Goal: Task Accomplishment & Management: Complete application form

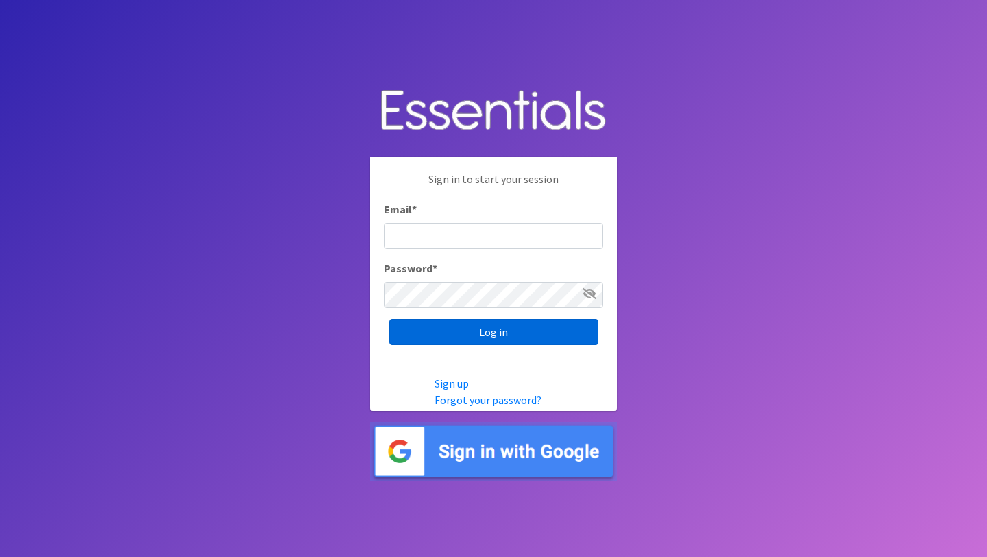
type input "[EMAIL_ADDRESS][DOMAIN_NAME]"
click at [487, 335] on input "Log in" at bounding box center [493, 332] width 209 height 26
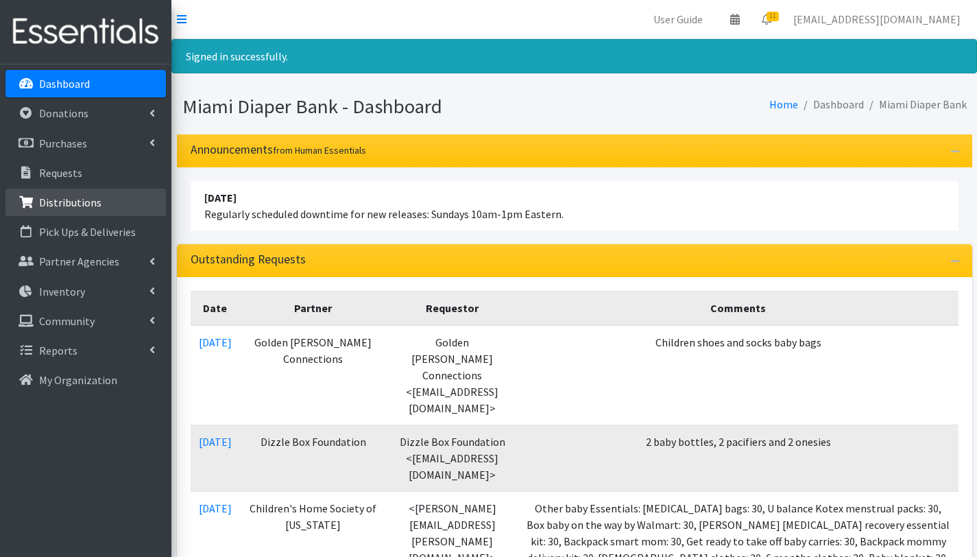
click at [79, 204] on p "Distributions" at bounding box center [70, 202] width 62 height 14
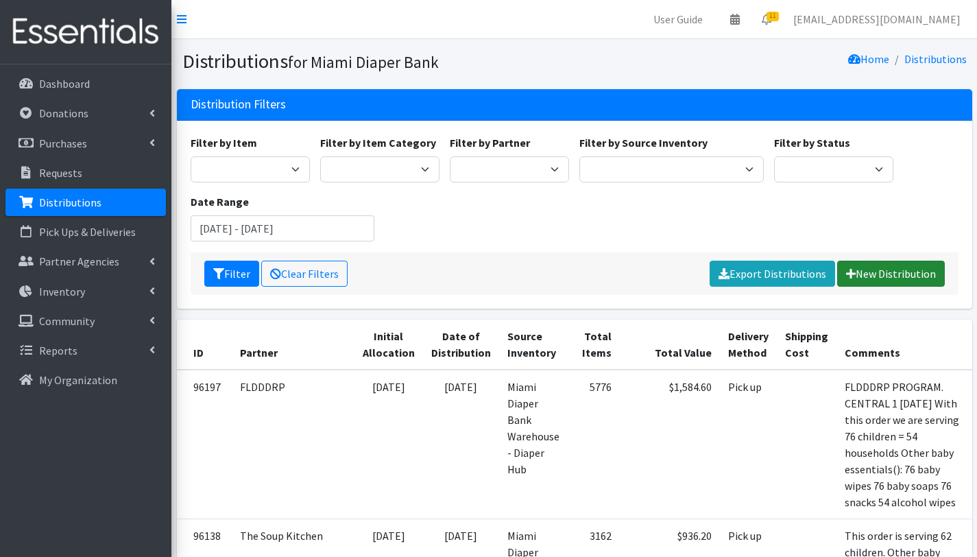
click at [892, 276] on link "New Distribution" at bounding box center [891, 274] width 108 height 26
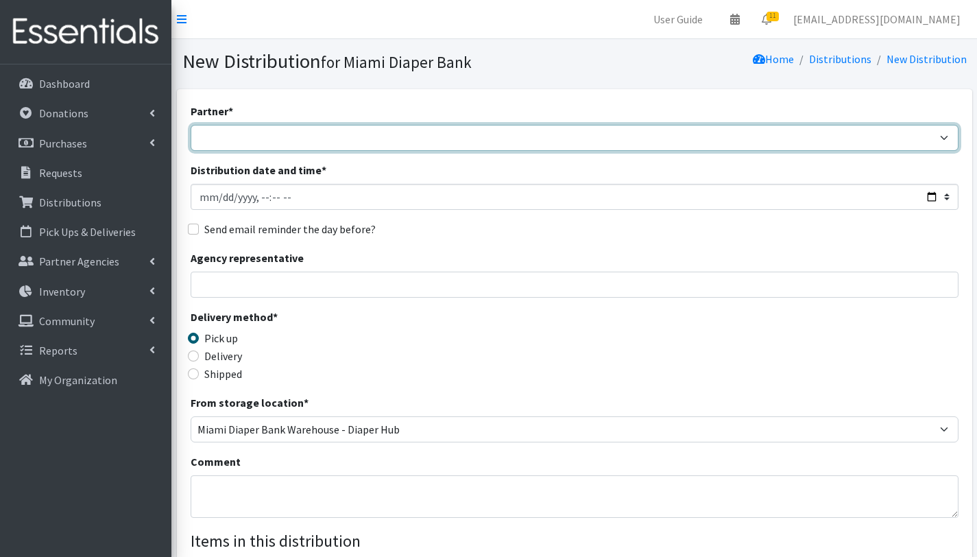
click at [312, 133] on select "305 Pink Pack A Safe Haven for Newborns Basic Needs Miami Belafonte TACOLCY Cen…" at bounding box center [575, 138] width 768 height 26
select select "2872"
click at [191, 125] on select "305 Pink Pack A Safe Haven for Newborns Basic Needs Miami Belafonte TACOLCY Cen…" at bounding box center [575, 138] width 768 height 26
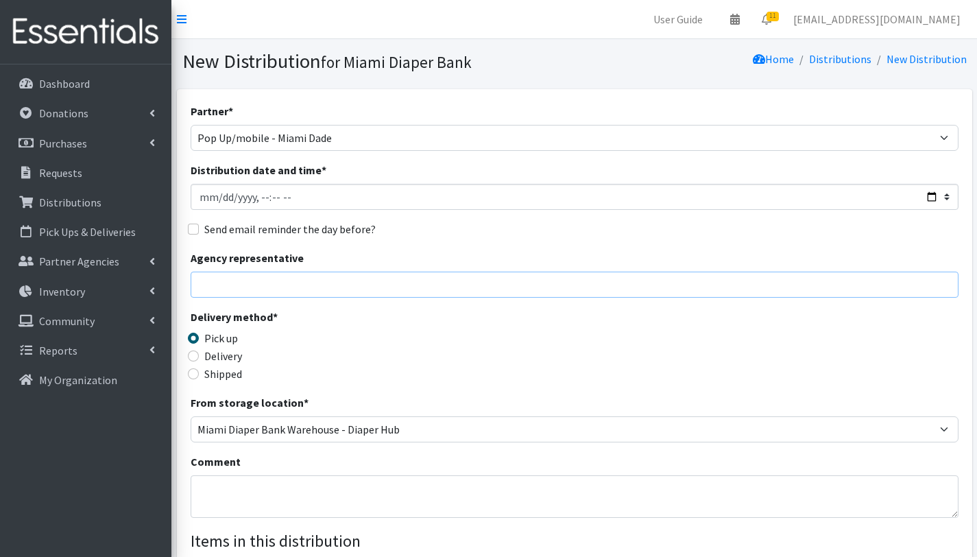
click at [311, 286] on input "Agency representative" at bounding box center [575, 284] width 768 height 26
type input "Gabriela Rojas"
click at [241, 486] on textarea "Comment" at bounding box center [575, 496] width 768 height 43
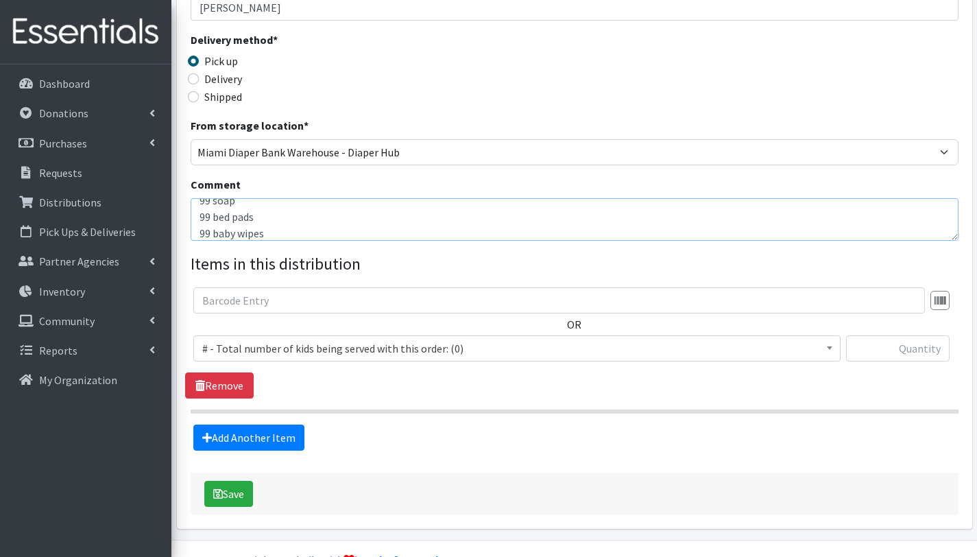
scroll to position [247, 0]
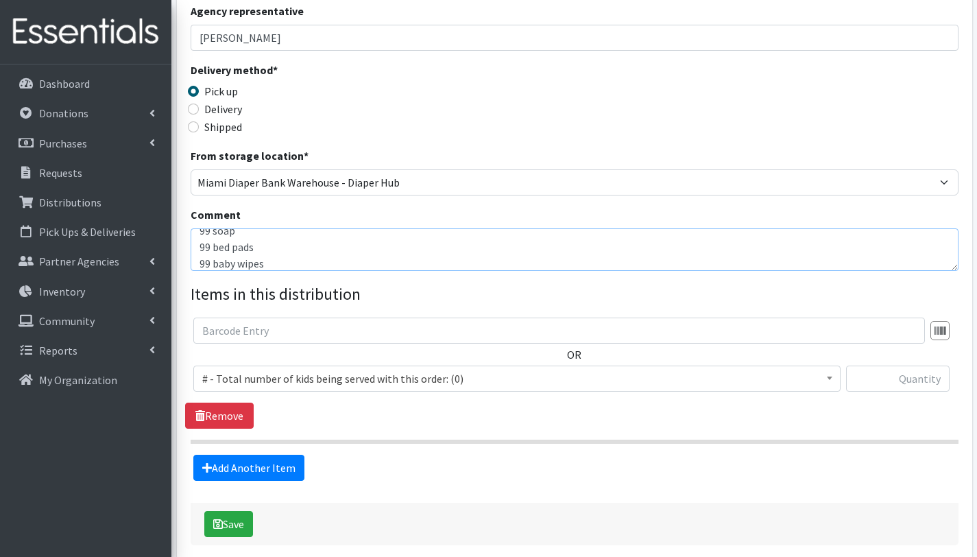
type textarea "Mobile Pantry Jack & jill 09/09/2025 This order is serving 99 children= 74 HOUS…"
click at [255, 372] on span "# - Total number of kids being served with this order: (0)" at bounding box center [516, 378] width 629 height 19
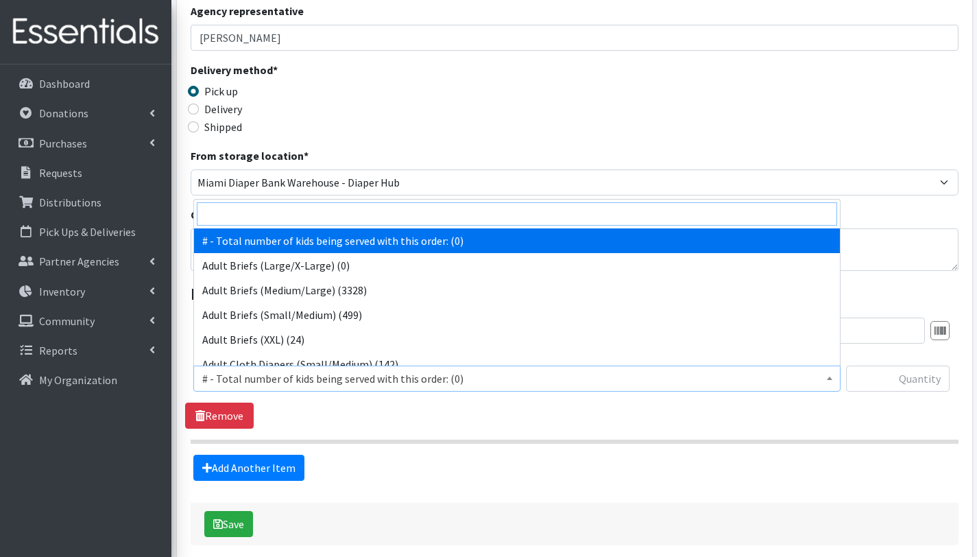
click at [361, 218] on input "search" at bounding box center [517, 213] width 640 height 23
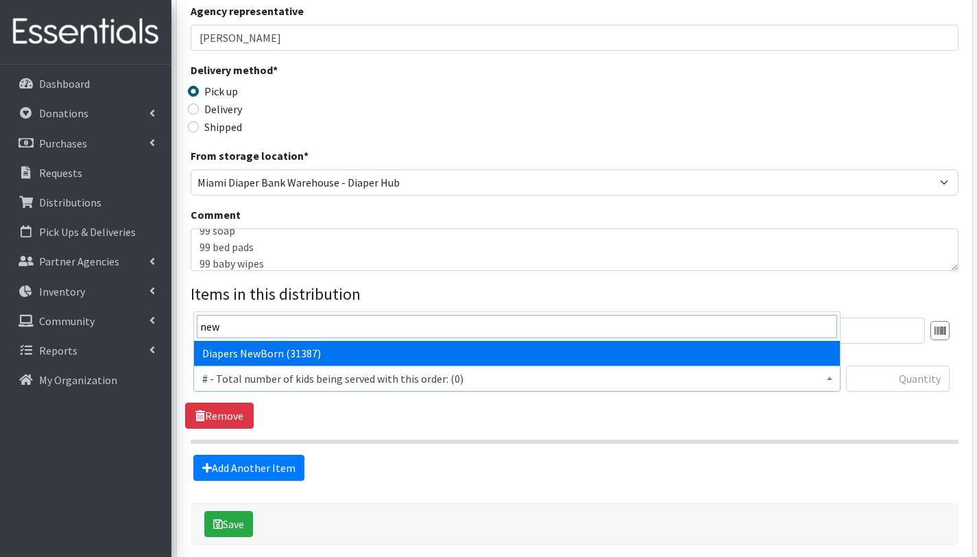
type input "new"
select select "2648"
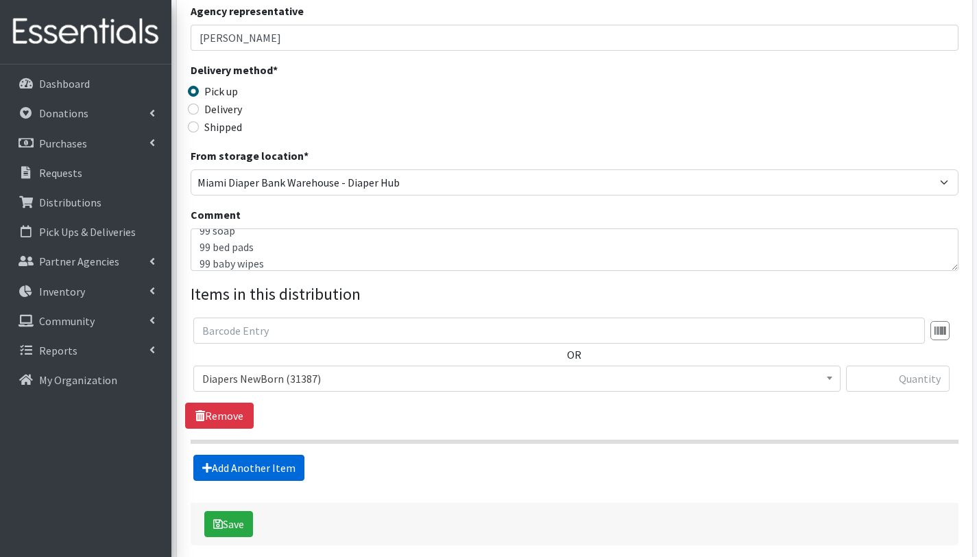
click at [266, 469] on link "Add Another Item" at bounding box center [248, 468] width 111 height 26
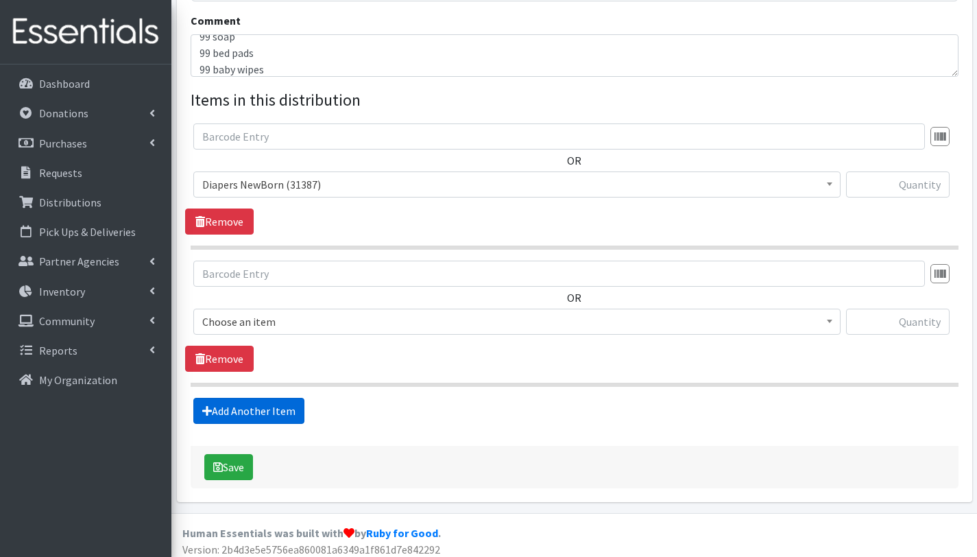
scroll to position [448, 0]
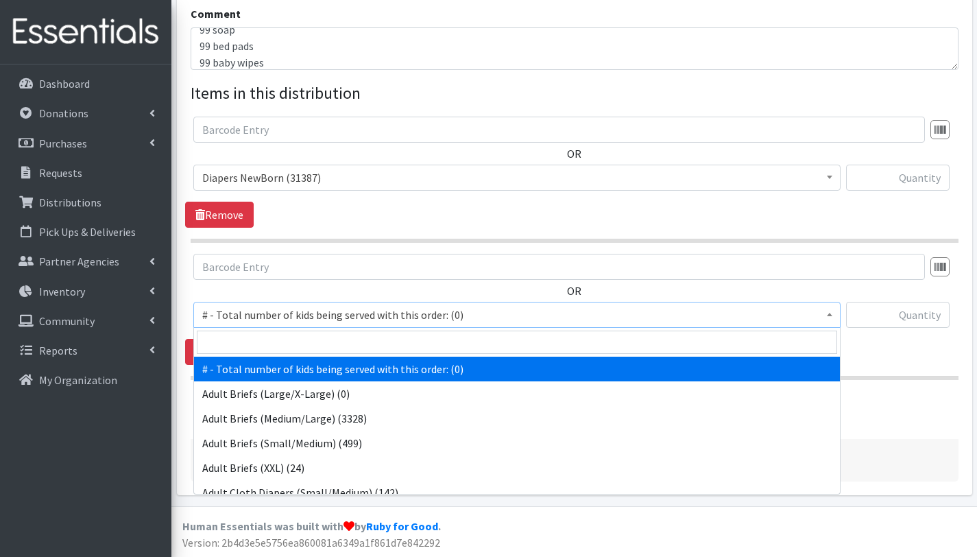
click at [274, 313] on span "# - Total number of kids being served with this order: (0)" at bounding box center [516, 314] width 629 height 19
click at [287, 343] on input "search" at bounding box center [517, 341] width 640 height 23
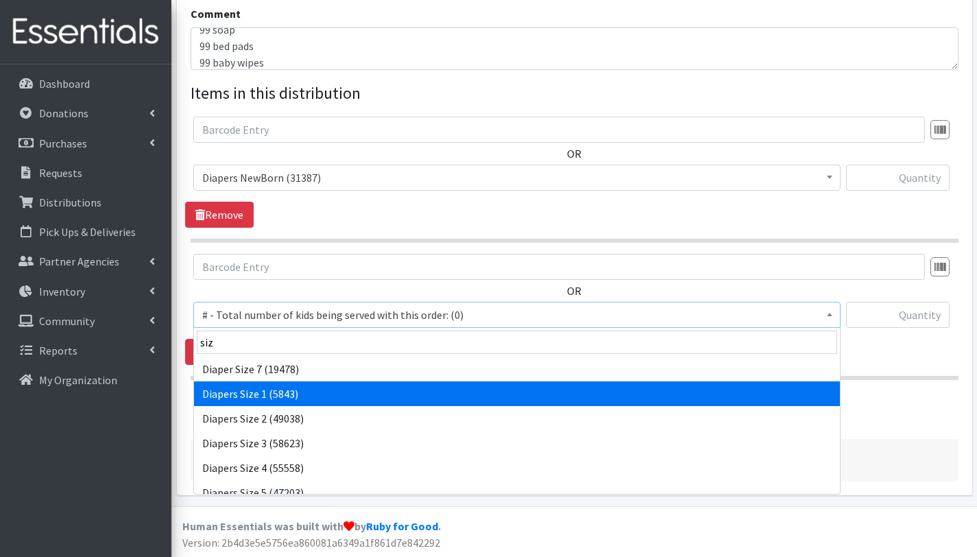
type input "siz"
select select "2665"
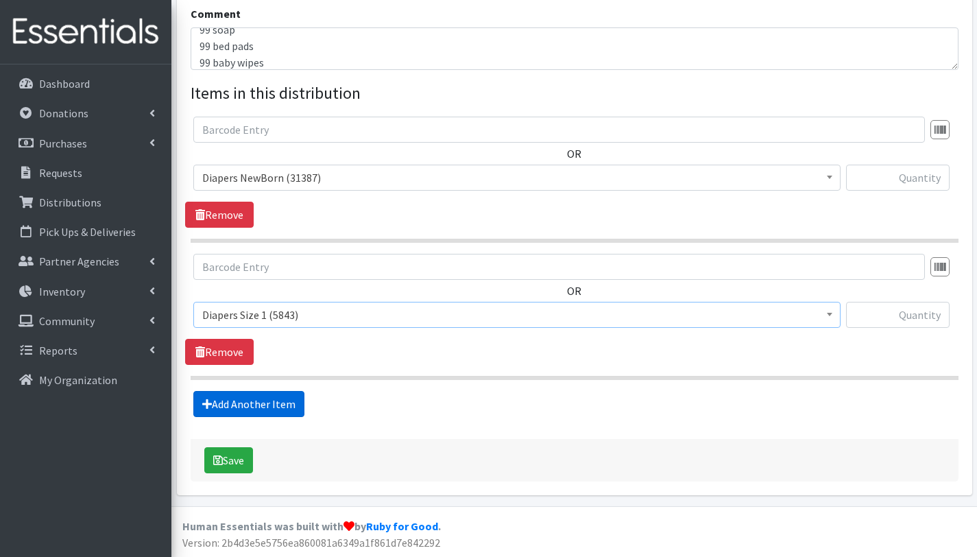
click at [278, 403] on link "Add Another Item" at bounding box center [248, 404] width 111 height 26
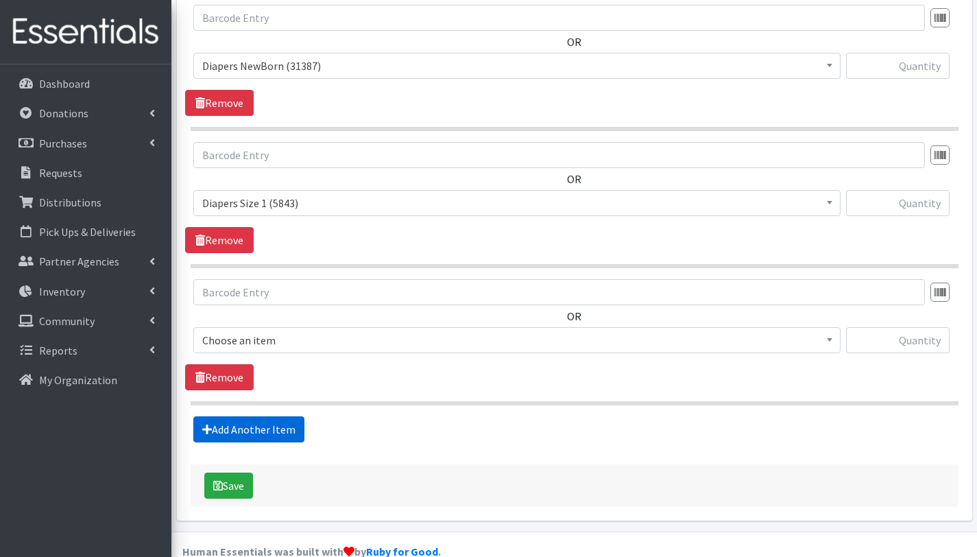
scroll to position [585, 0]
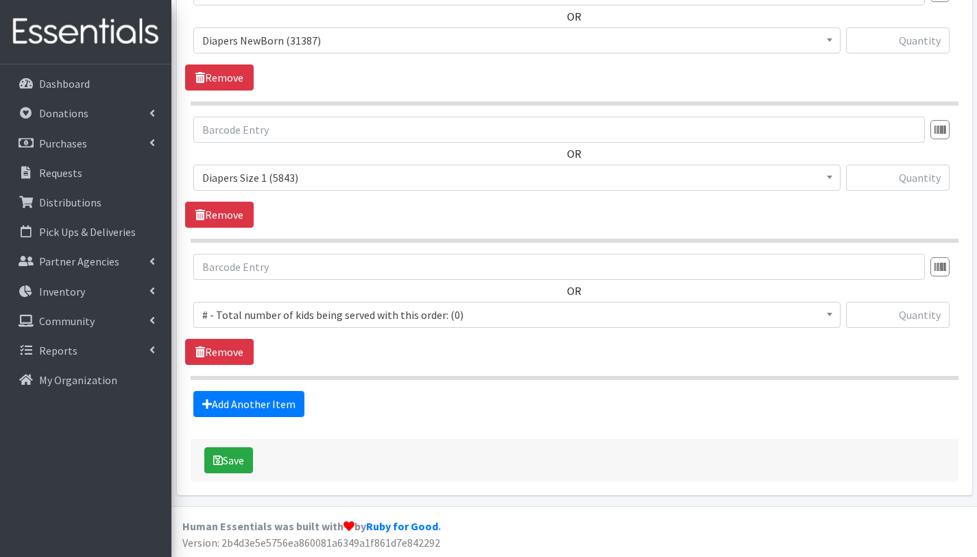
click at [301, 315] on span "# - Total number of kids being served with this order: (0)" at bounding box center [516, 314] width 629 height 19
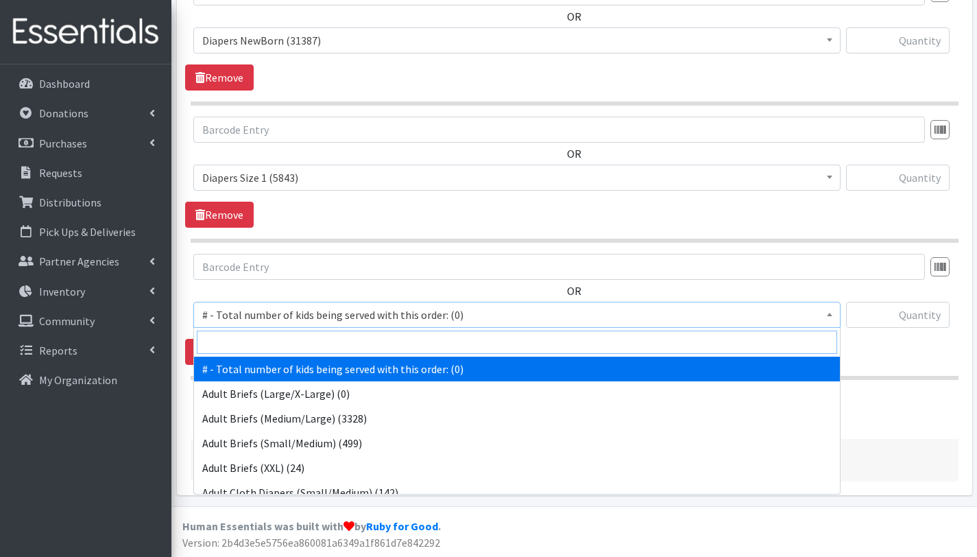
click at [304, 332] on input "search" at bounding box center [517, 341] width 640 height 23
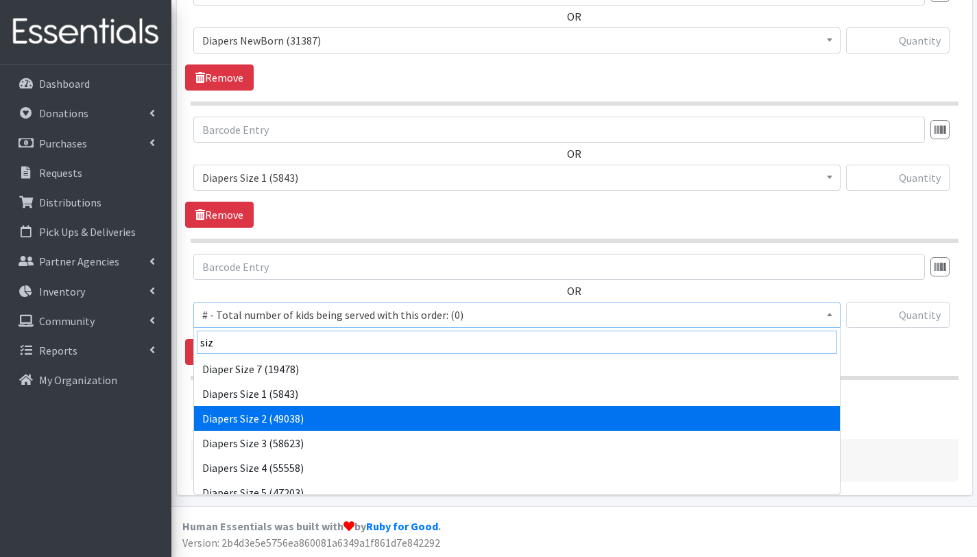
type input "siz"
select select "2668"
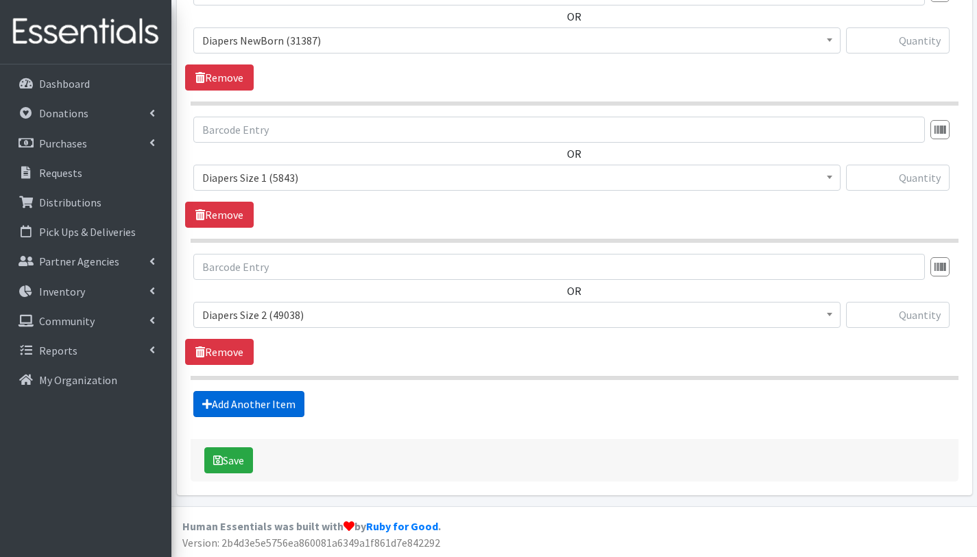
click at [287, 405] on link "Add Another Item" at bounding box center [248, 404] width 111 height 26
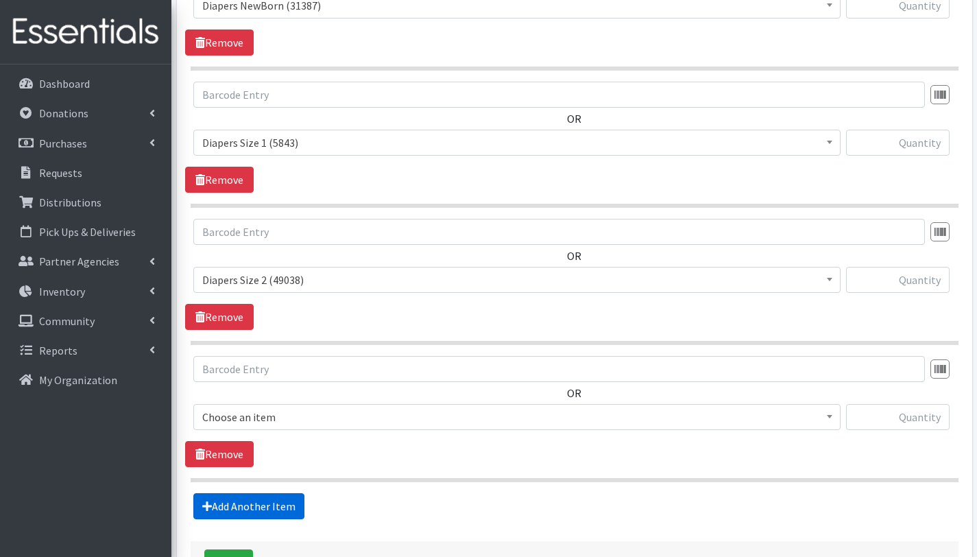
scroll to position [722, 0]
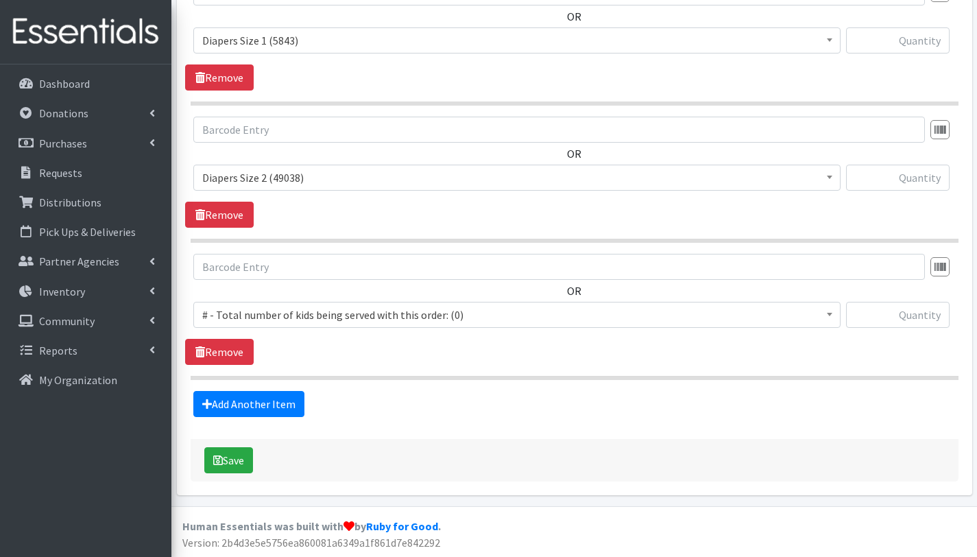
click at [302, 311] on span "# - Total number of kids being served with this order: (0)" at bounding box center [516, 314] width 629 height 19
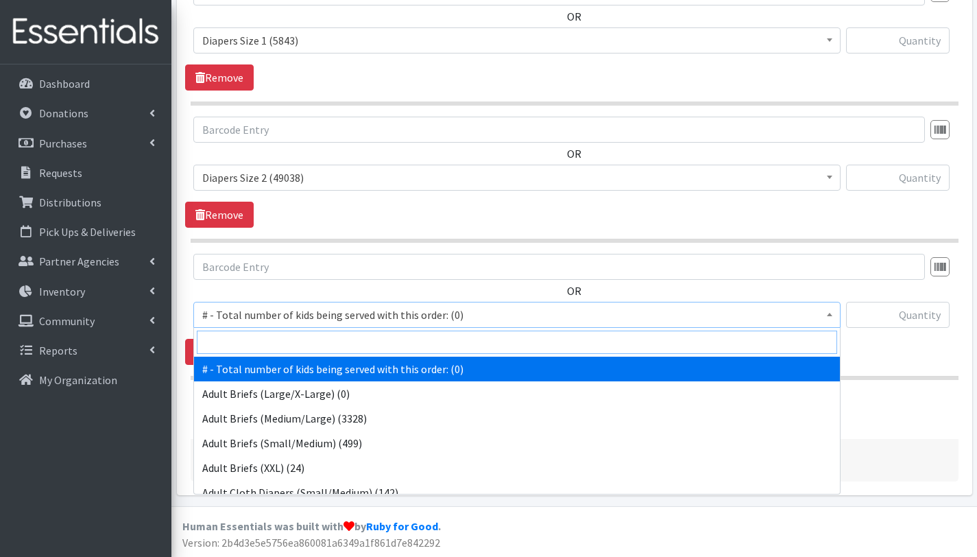
click at [300, 339] on input "search" at bounding box center [517, 341] width 640 height 23
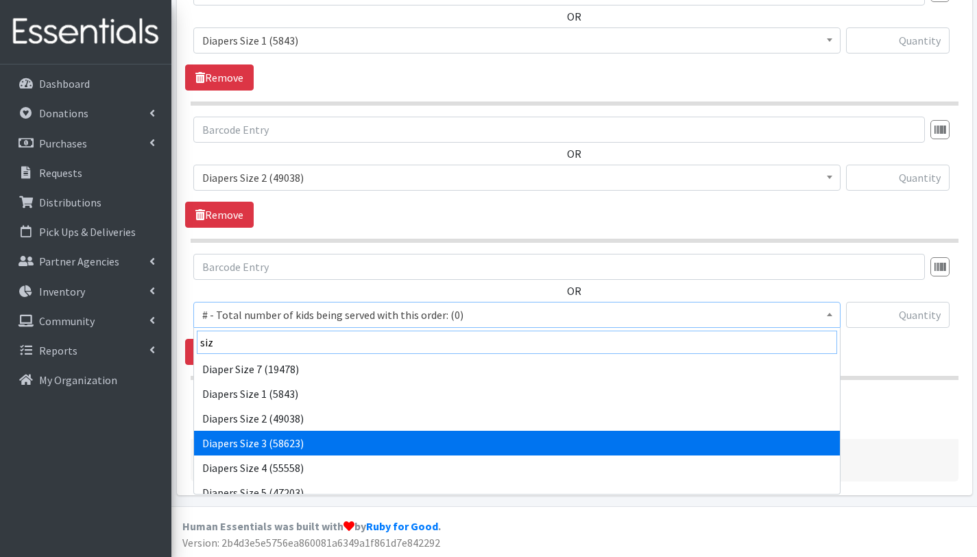
type input "siz"
select select "2655"
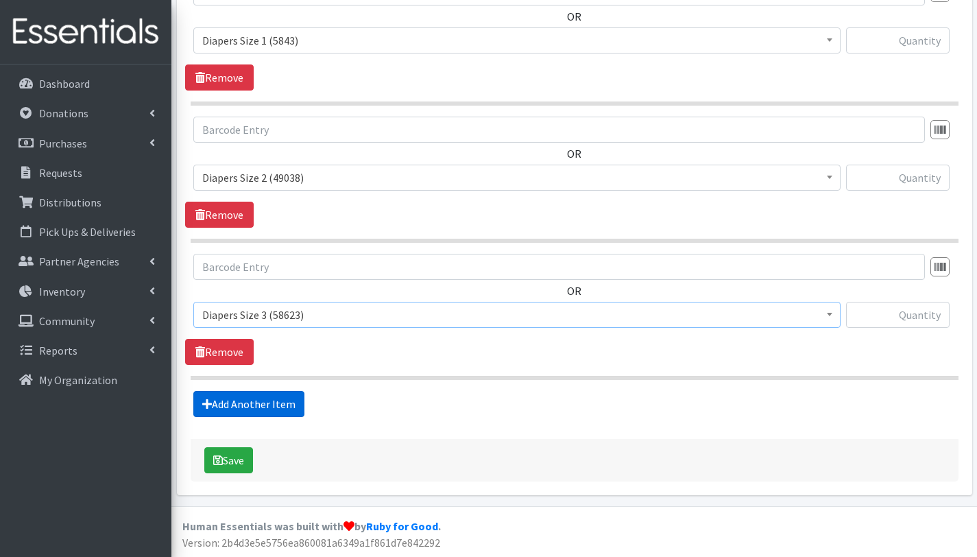
click at [285, 403] on link "Add Another Item" at bounding box center [248, 404] width 111 height 26
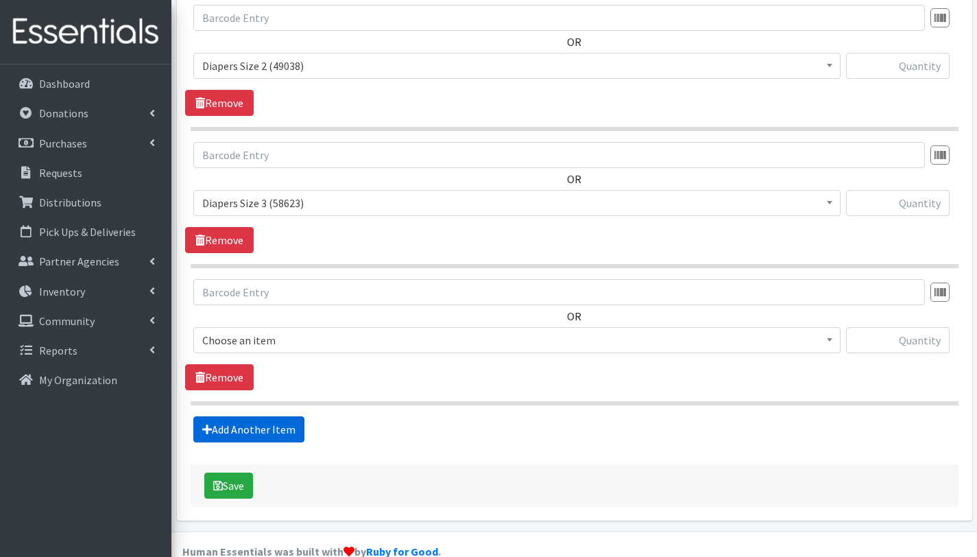
scroll to position [859, 0]
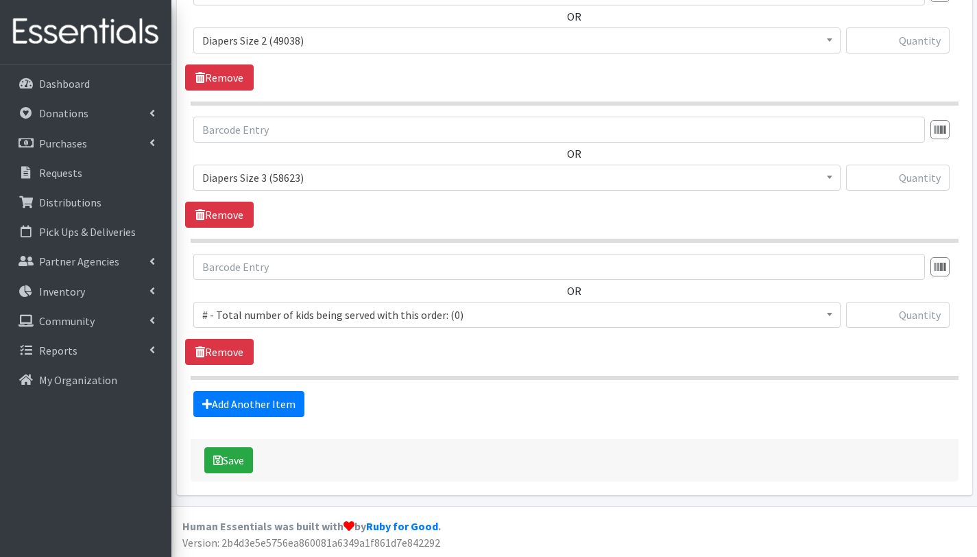
click at [289, 317] on span "# - Total number of kids being served with this order: (0)" at bounding box center [516, 314] width 629 height 19
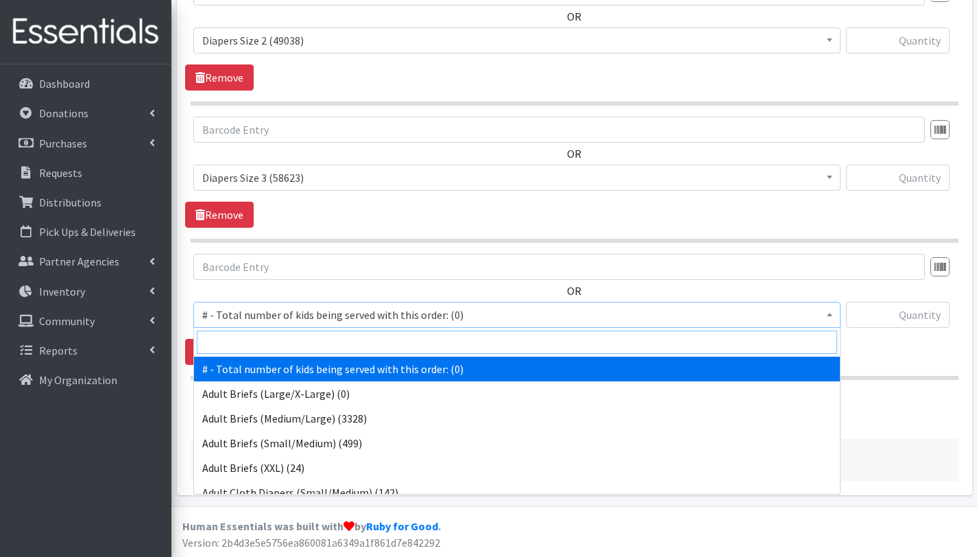
click at [295, 344] on input "search" at bounding box center [517, 341] width 640 height 23
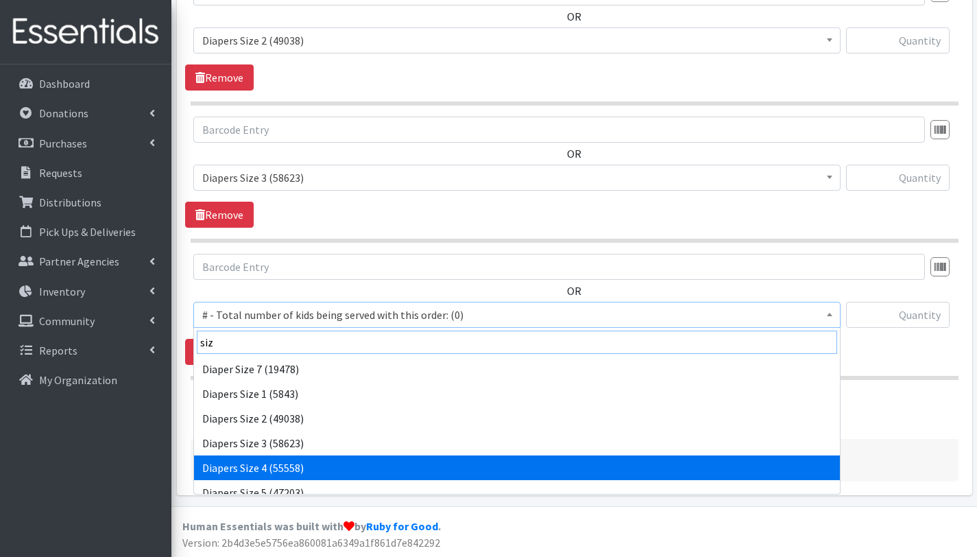
type input "siz"
select select "2661"
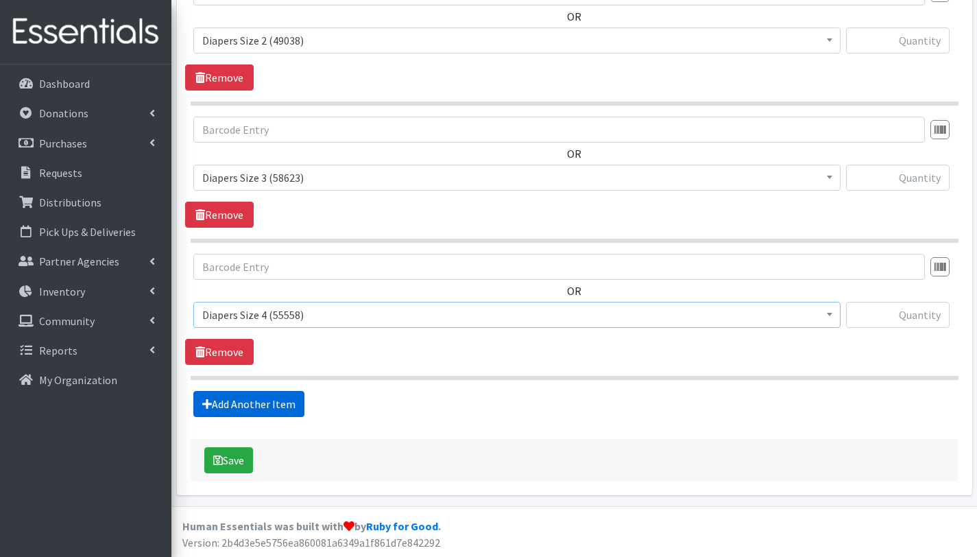
click at [277, 407] on link "Add Another Item" at bounding box center [248, 404] width 111 height 26
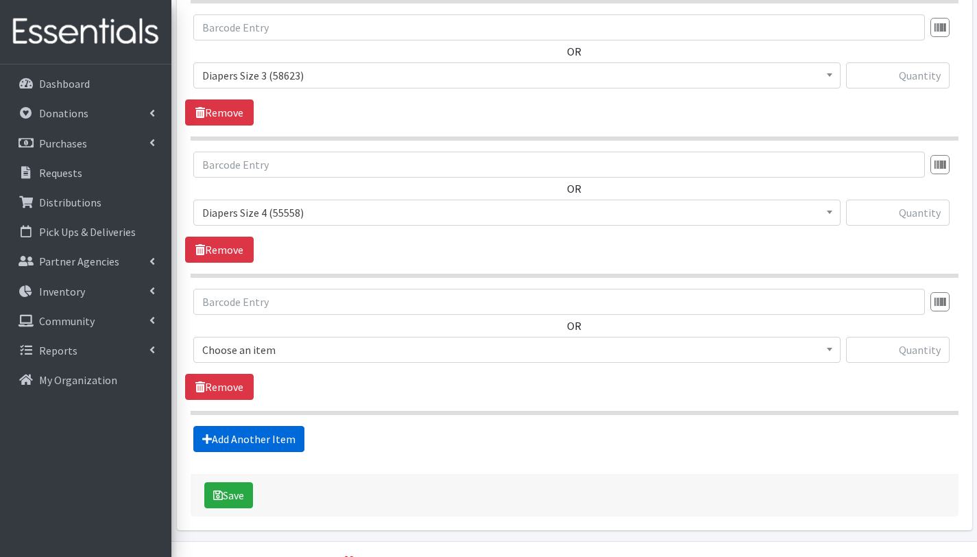
scroll to position [996, 0]
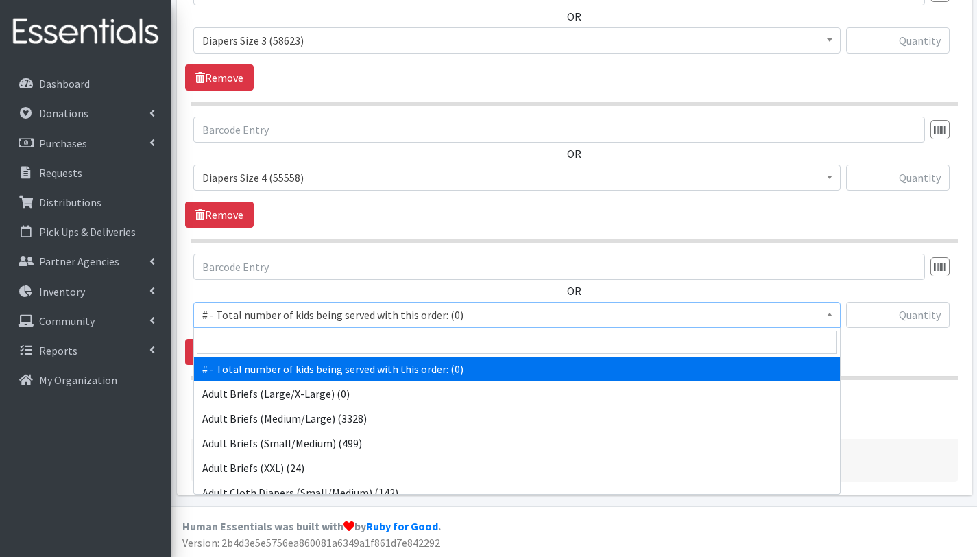
click at [290, 313] on span "# - Total number of kids being served with this order: (0)" at bounding box center [516, 314] width 629 height 19
click at [289, 337] on input "search" at bounding box center [517, 341] width 640 height 23
type input "siz"
click at [306, 341] on input "search" at bounding box center [517, 341] width 640 height 23
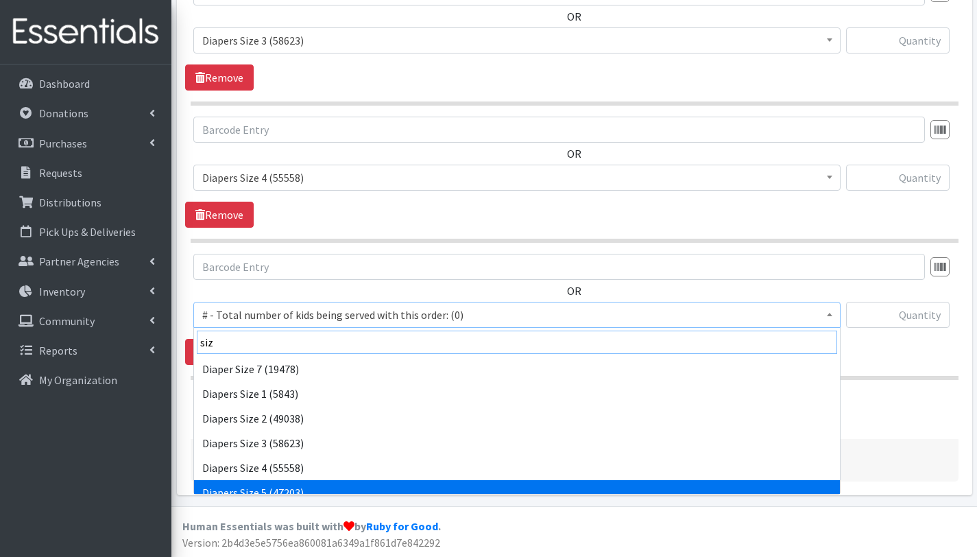
type input "siz"
select select "2652"
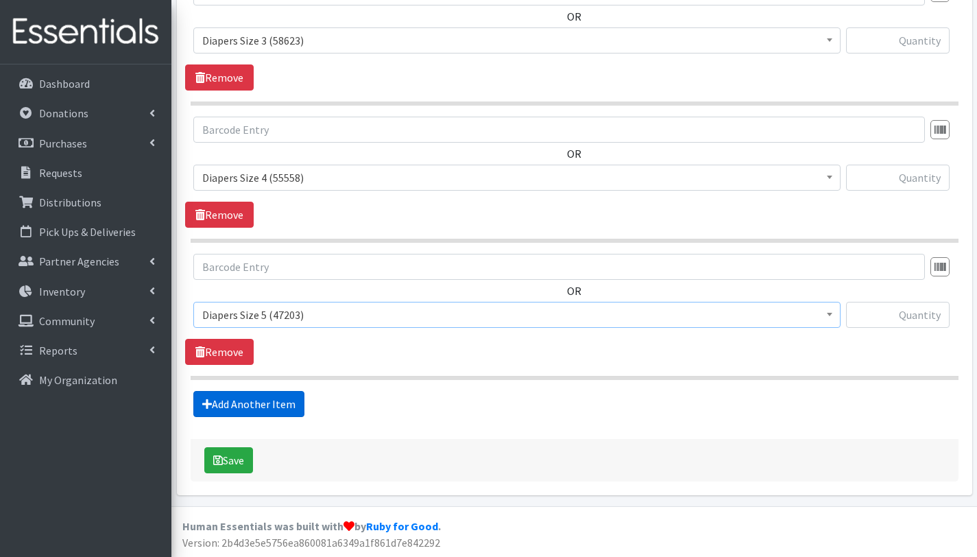
click at [271, 402] on link "Add Another Item" at bounding box center [248, 404] width 111 height 26
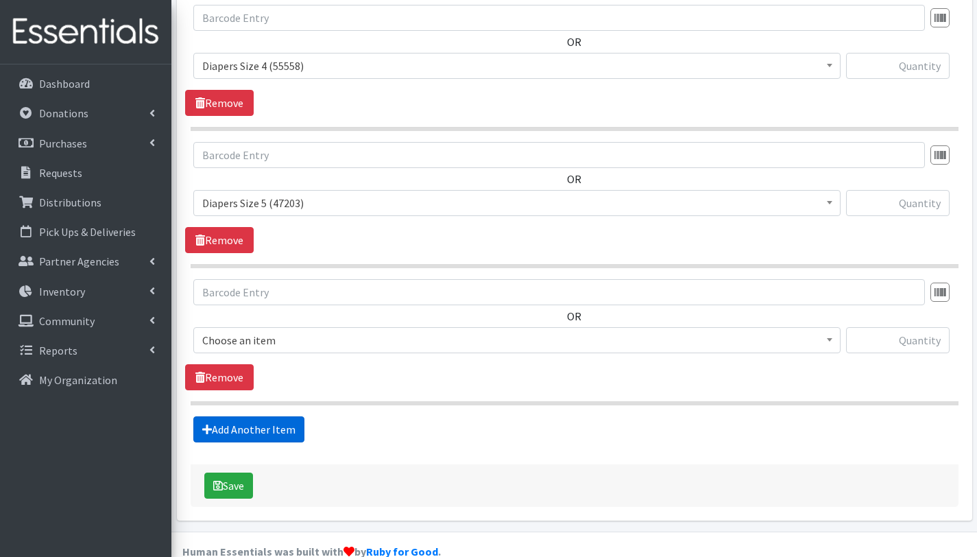
scroll to position [1133, 0]
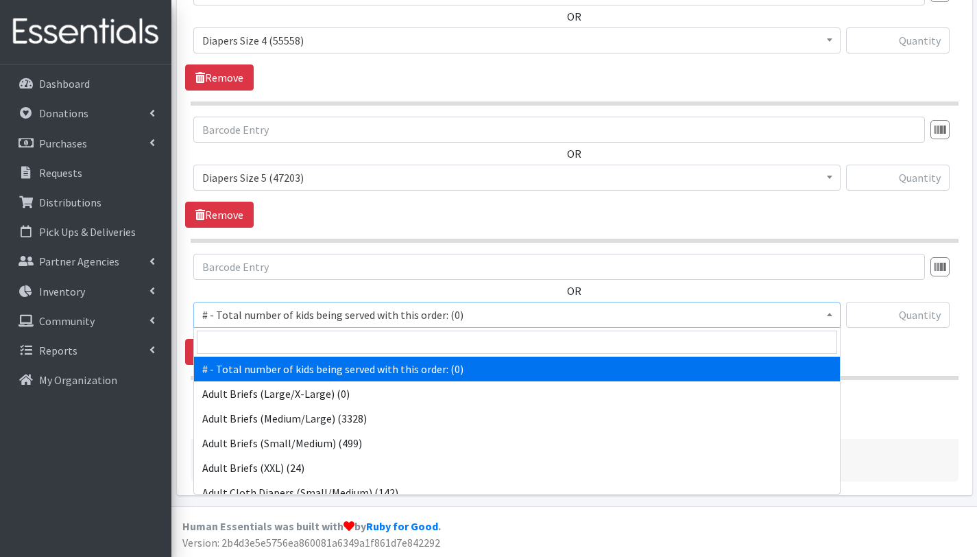
click at [279, 310] on span "# - Total number of kids being served with this order: (0)" at bounding box center [516, 314] width 629 height 19
click at [279, 335] on input "search" at bounding box center [517, 341] width 640 height 23
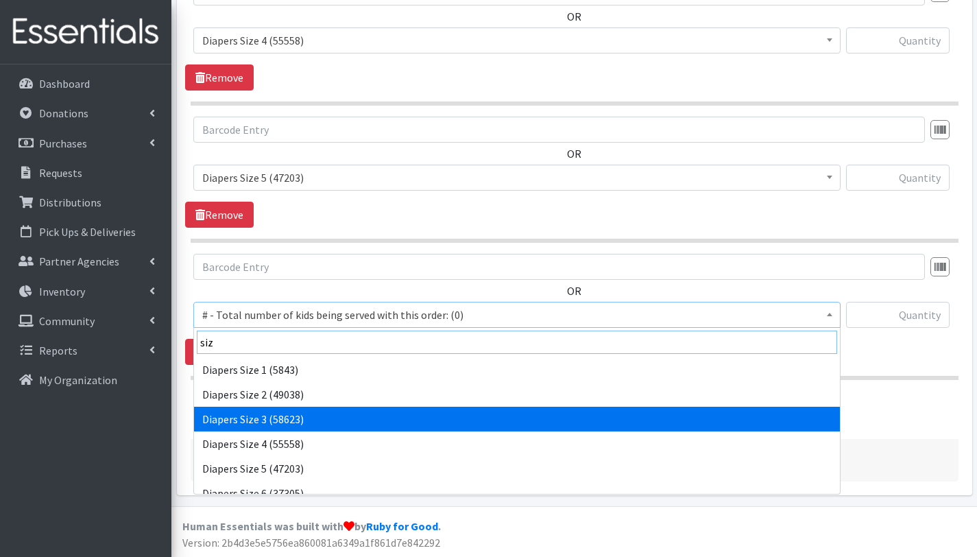
scroll to position [27, 0]
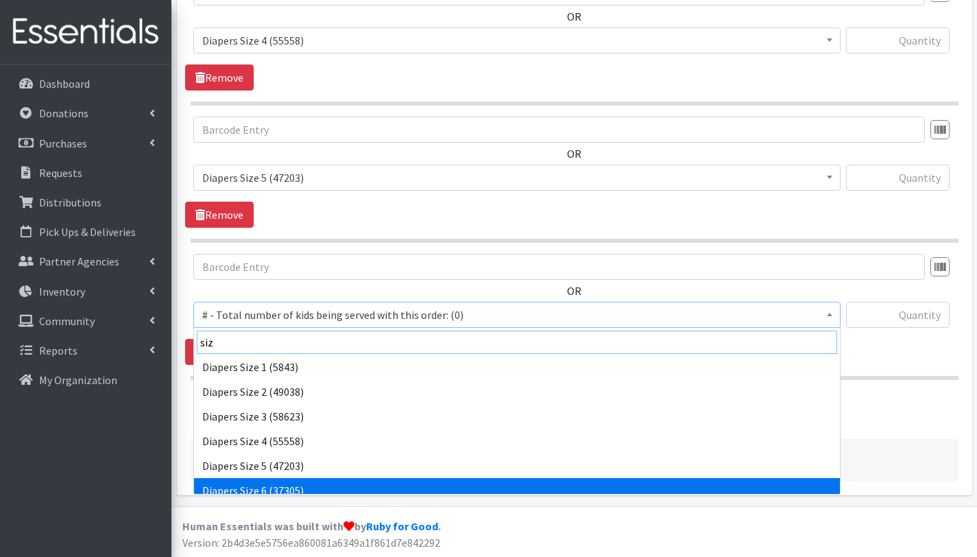
type input "siz"
select select "2674"
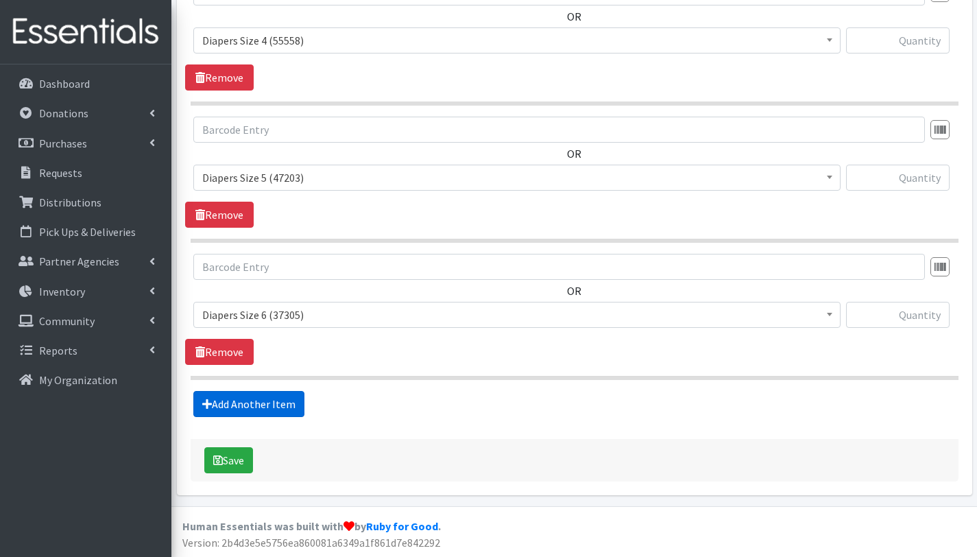
click at [276, 407] on link "Add Another Item" at bounding box center [248, 404] width 111 height 26
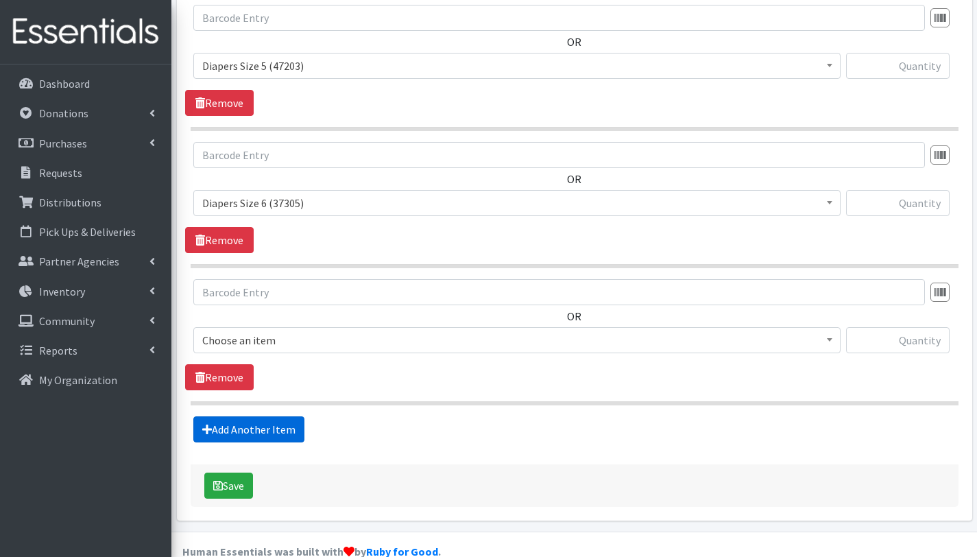
scroll to position [1270, 0]
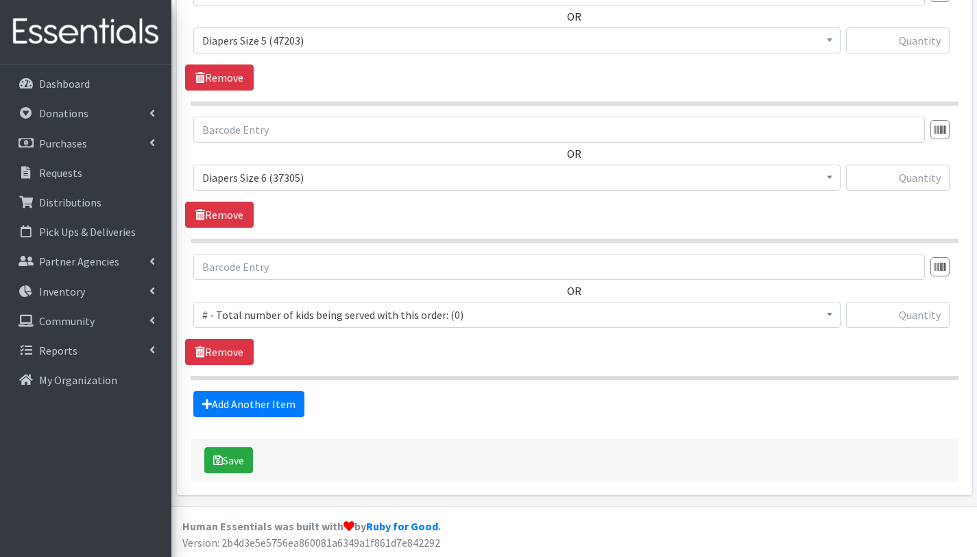
click at [285, 310] on span "# - Total number of kids being served with this order: (0)" at bounding box center [516, 314] width 629 height 19
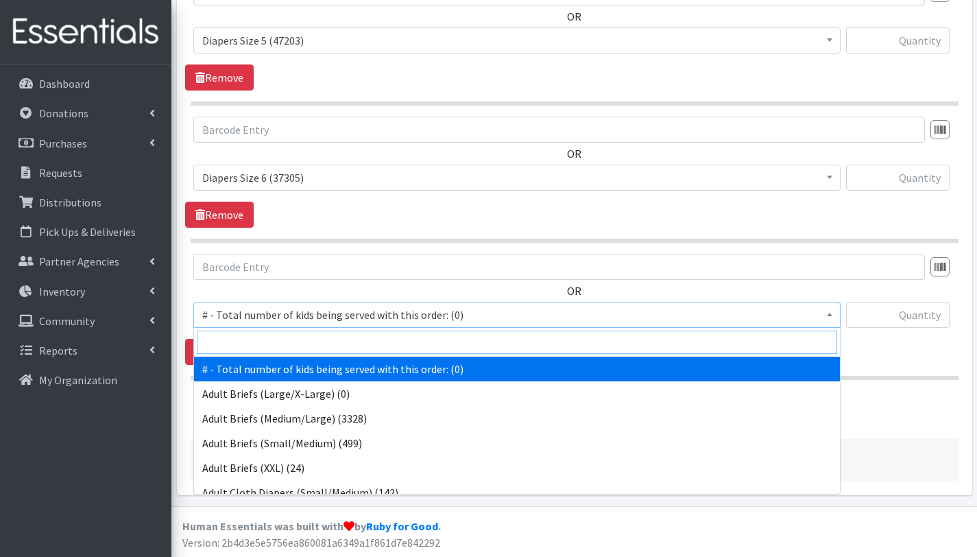
click at [287, 336] on input "search" at bounding box center [517, 341] width 640 height 23
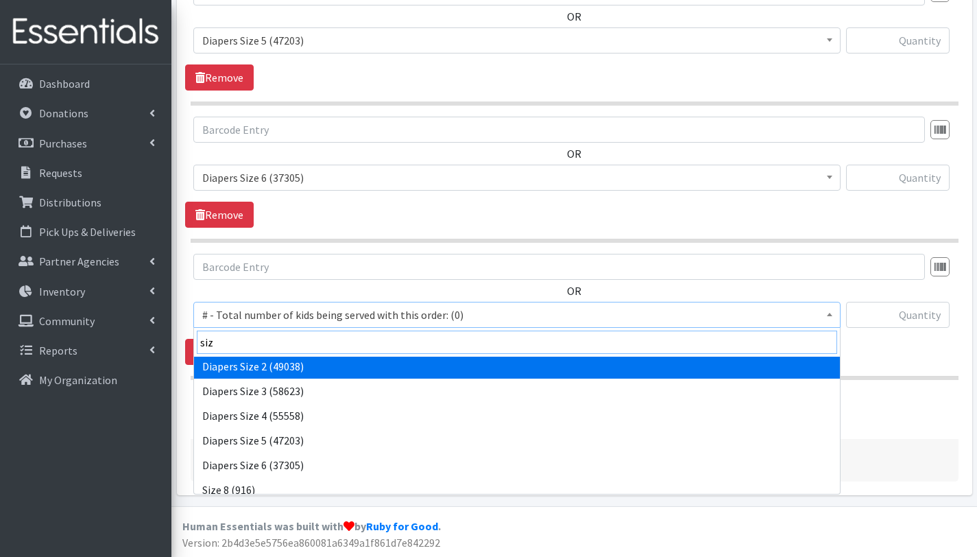
scroll to position [60, 0]
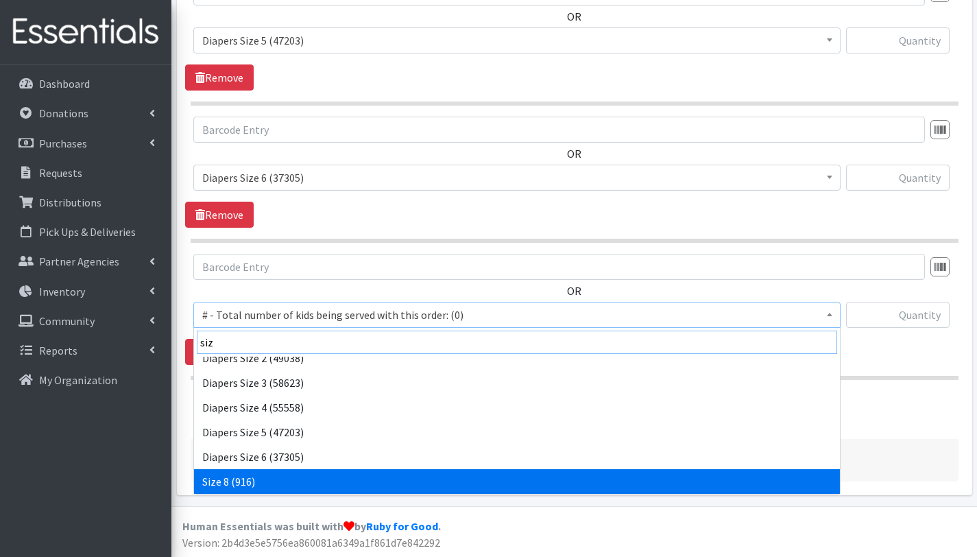
type input "siz"
select select "15229"
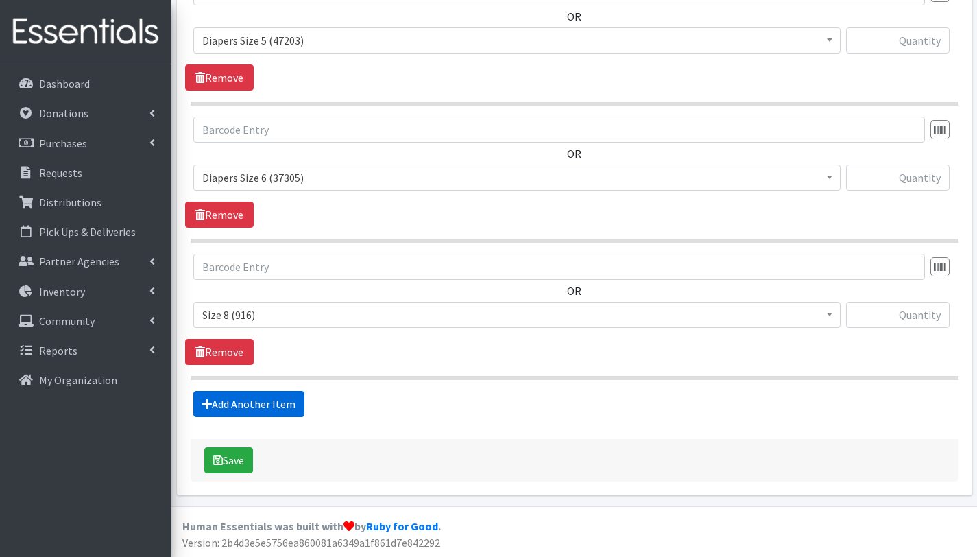
click at [249, 400] on link "Add Another Item" at bounding box center [248, 404] width 111 height 26
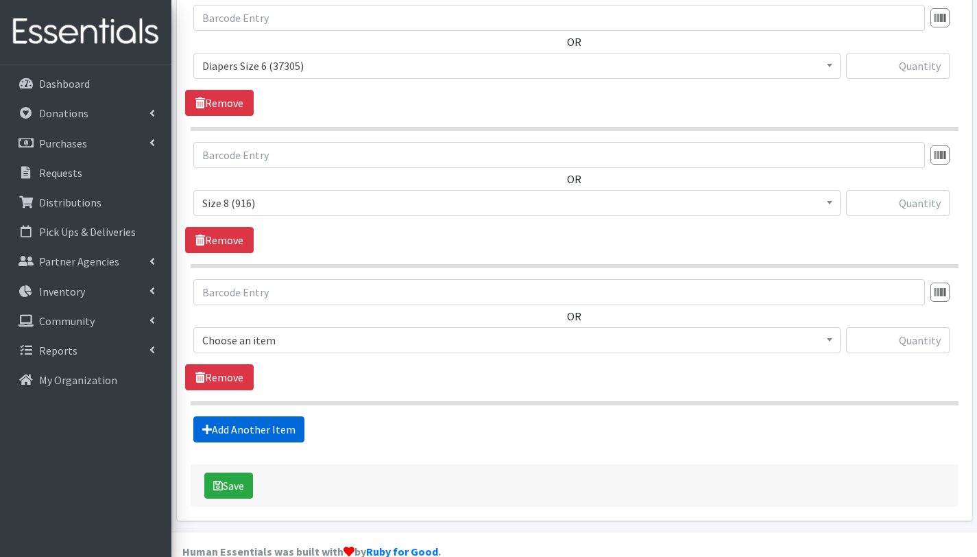
scroll to position [1407, 0]
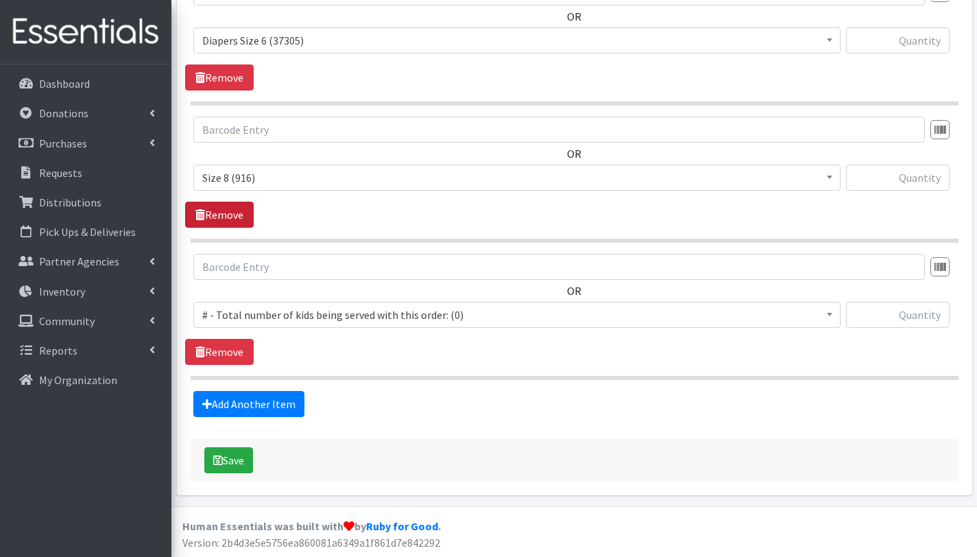
click at [234, 210] on link "Remove" at bounding box center [219, 215] width 69 height 26
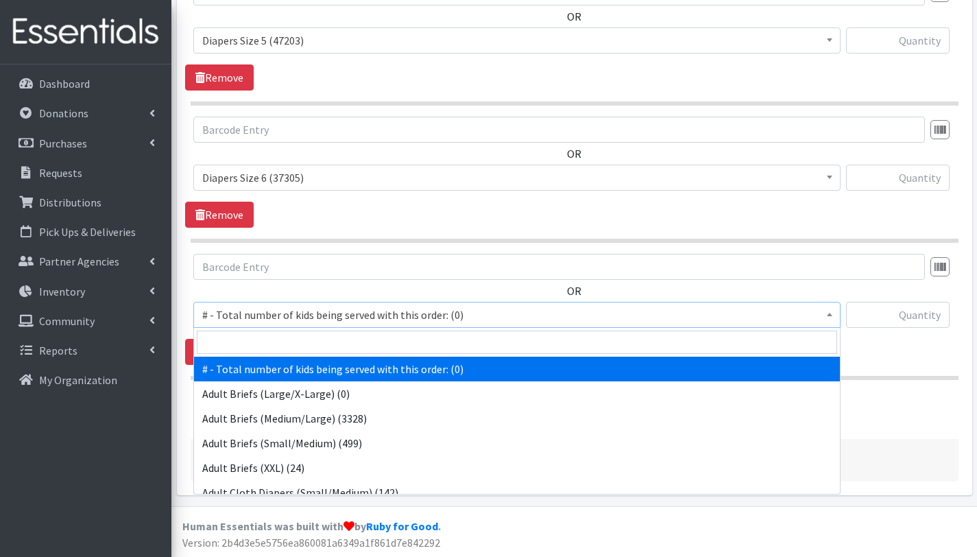
click at [242, 313] on span "# - Total number of kids being served with this order: (0)" at bounding box center [516, 314] width 629 height 19
click at [254, 339] on input "search" at bounding box center [517, 341] width 640 height 23
type input "siz"
select select "12644"
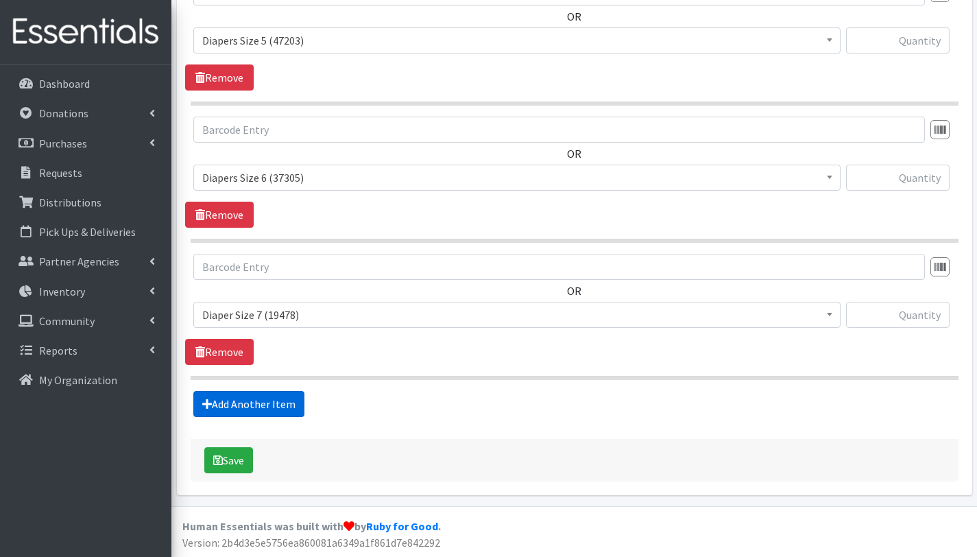
click at [255, 398] on link "Add Another Item" at bounding box center [248, 404] width 111 height 26
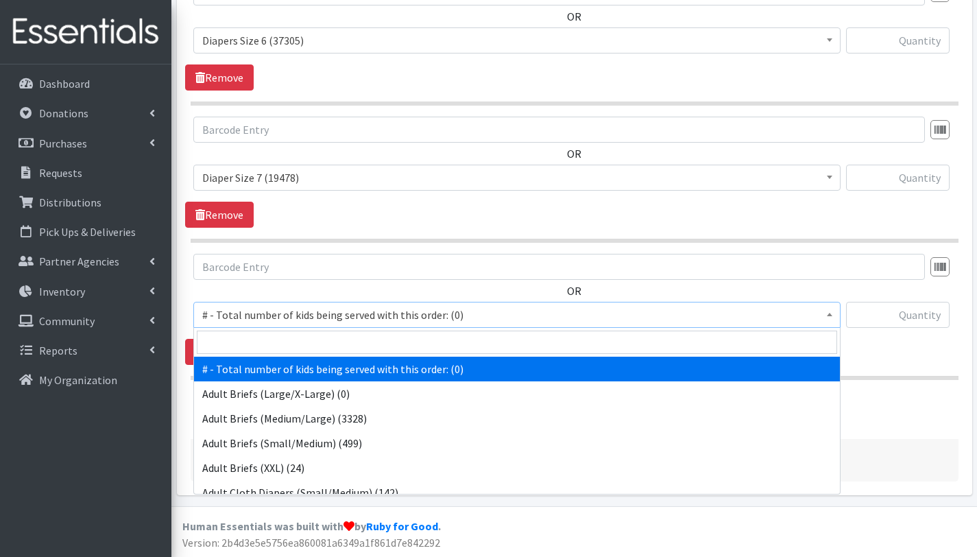
click at [267, 305] on span "# - Total number of kids being served with this order: (0)" at bounding box center [516, 314] width 629 height 19
click at [269, 333] on input "search" at bounding box center [517, 341] width 640 height 23
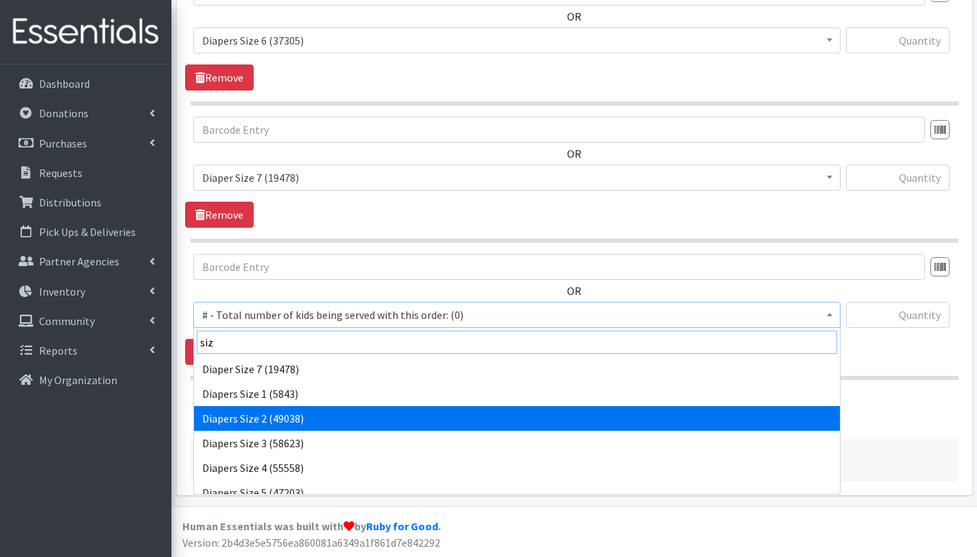
scroll to position [60, 0]
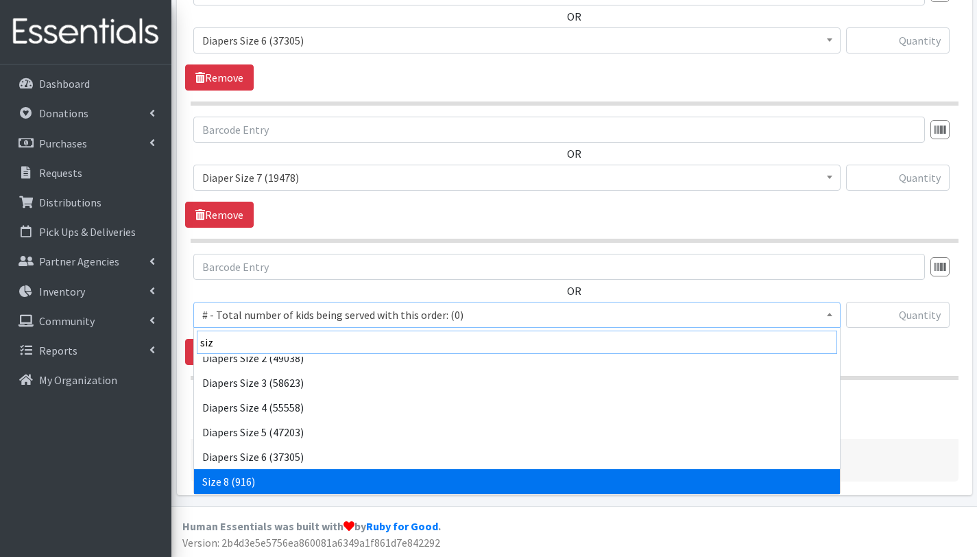
type input "siz"
select select "15229"
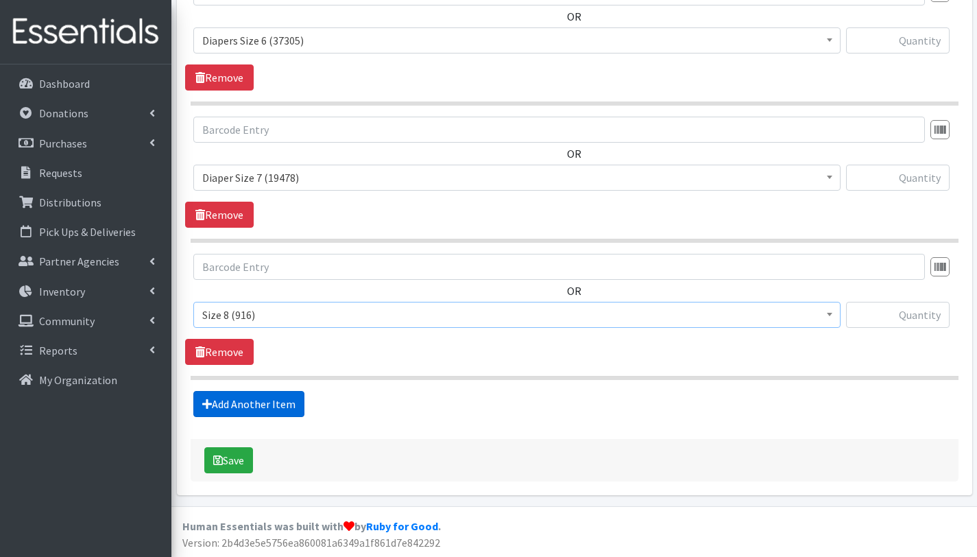
click at [268, 405] on link "Add Another Item" at bounding box center [248, 404] width 111 height 26
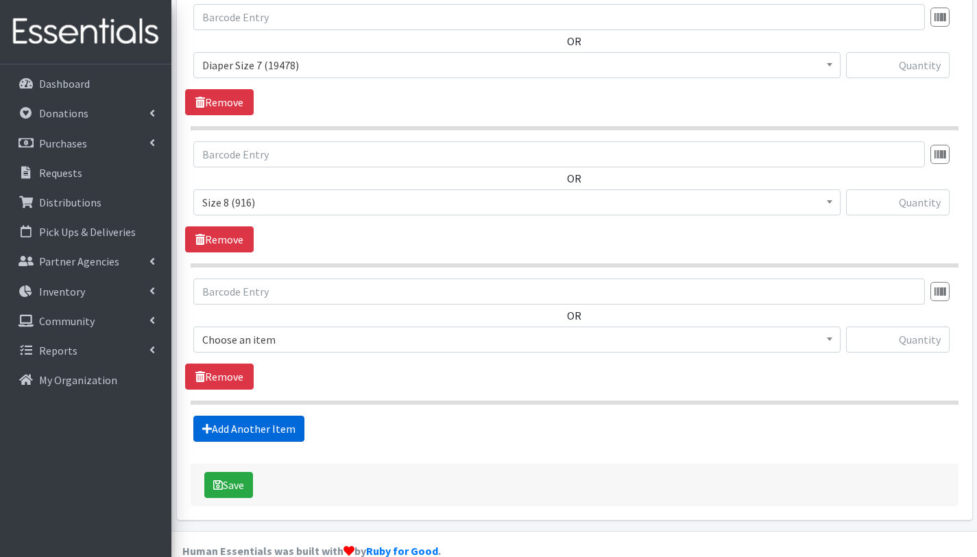
scroll to position [1545, 0]
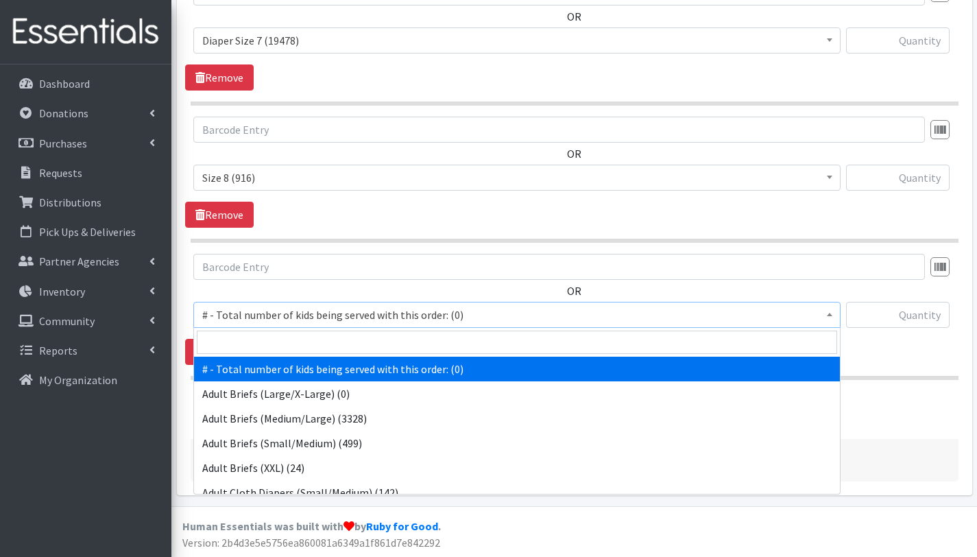
click at [267, 317] on span "# - Total number of kids being served with this order: (0)" at bounding box center [516, 314] width 629 height 19
click at [271, 333] on input "search" at bounding box center [517, 341] width 640 height 23
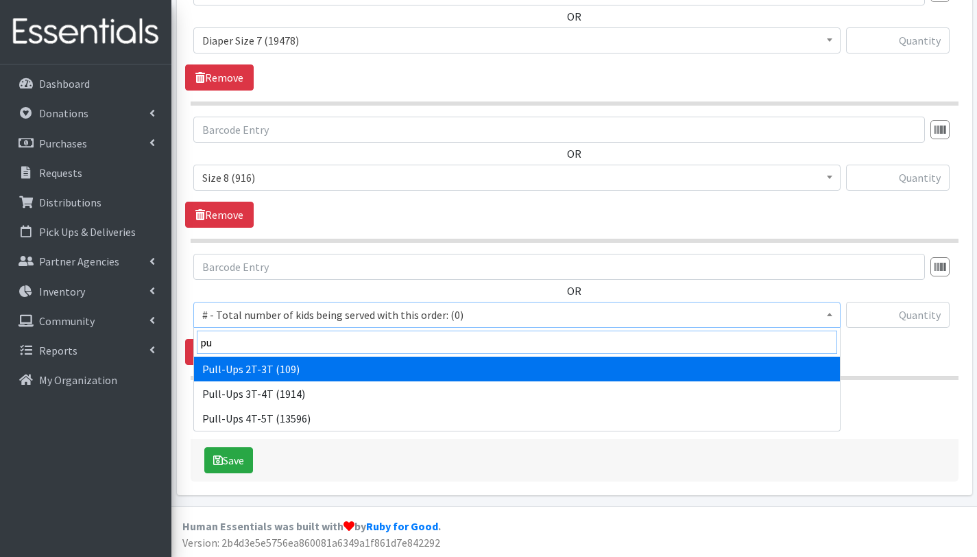
type input "pu"
select select "2644"
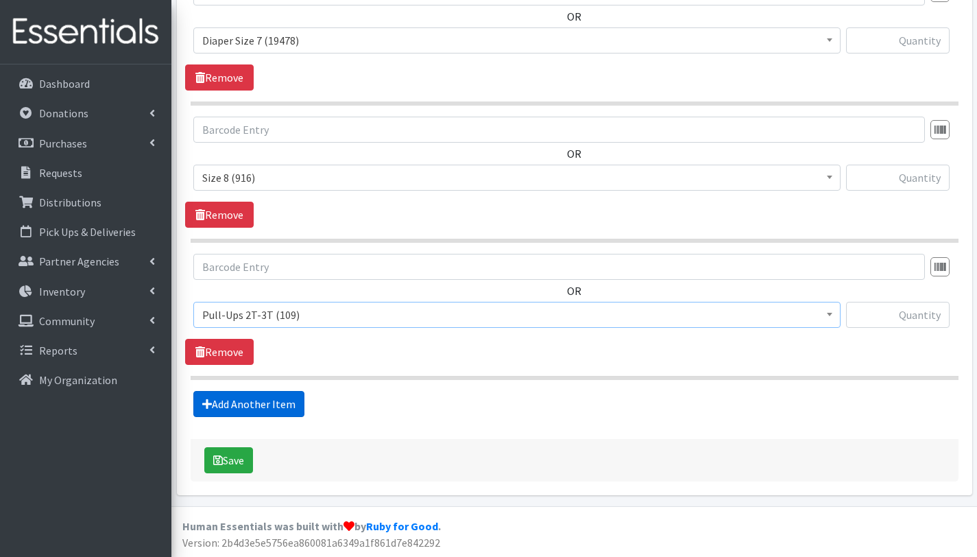
click at [261, 400] on link "Add Another Item" at bounding box center [248, 404] width 111 height 26
click at [271, 303] on span "Choose an item" at bounding box center [516, 315] width 647 height 26
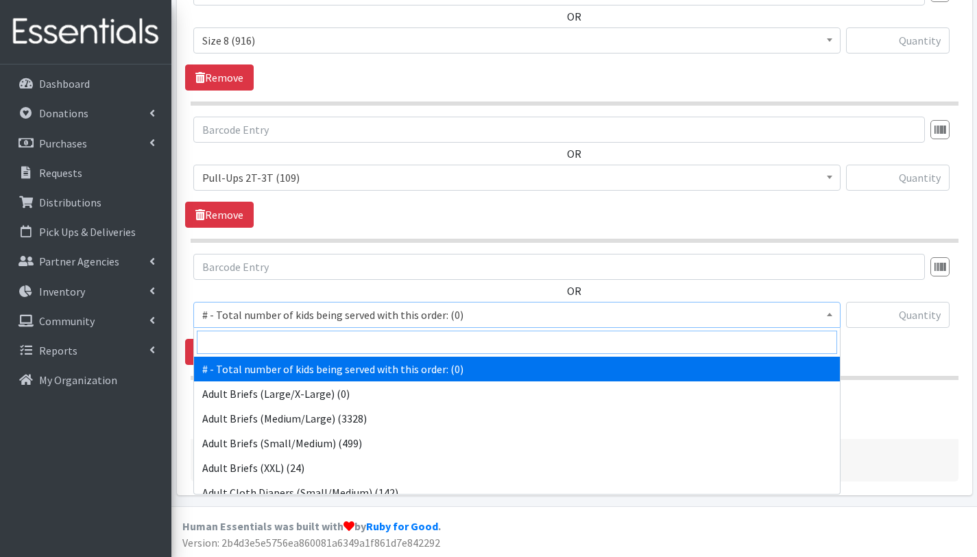
click at [303, 345] on input "search" at bounding box center [517, 341] width 640 height 23
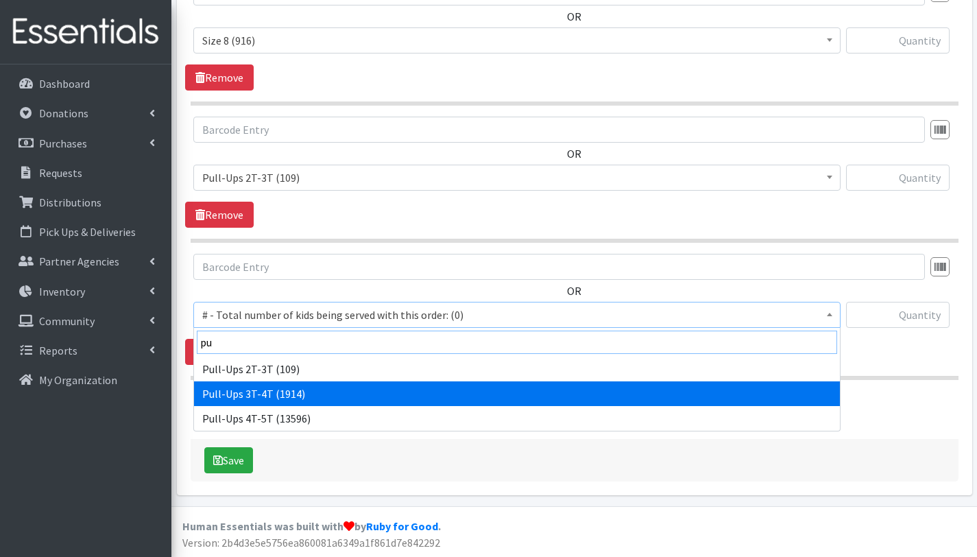
type input "pu"
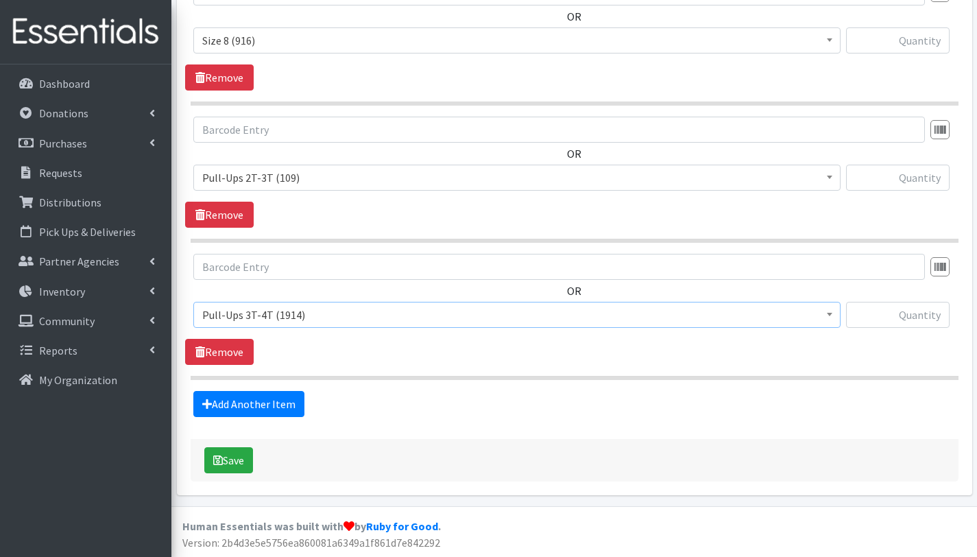
select select "2679"
click at [285, 400] on link "Add Another Item" at bounding box center [248, 404] width 111 height 26
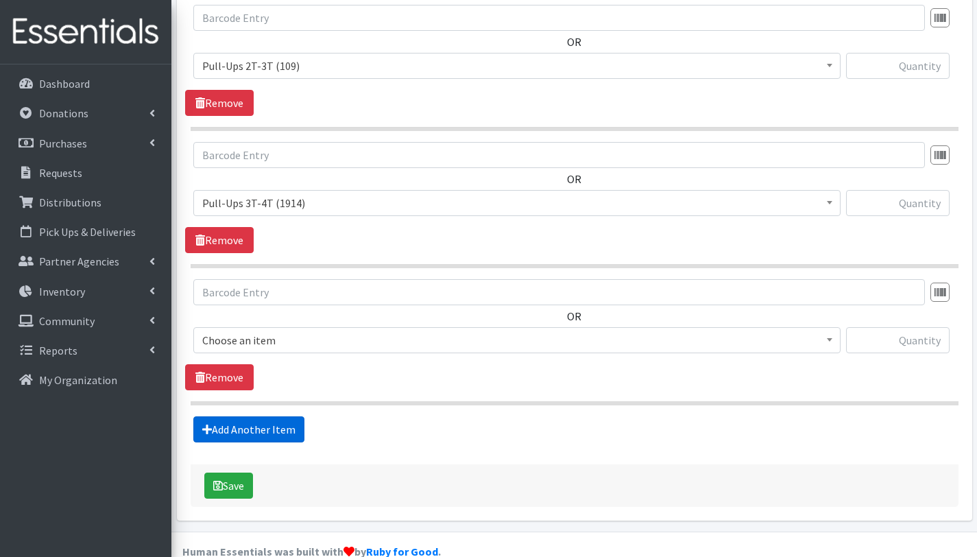
scroll to position [1819, 0]
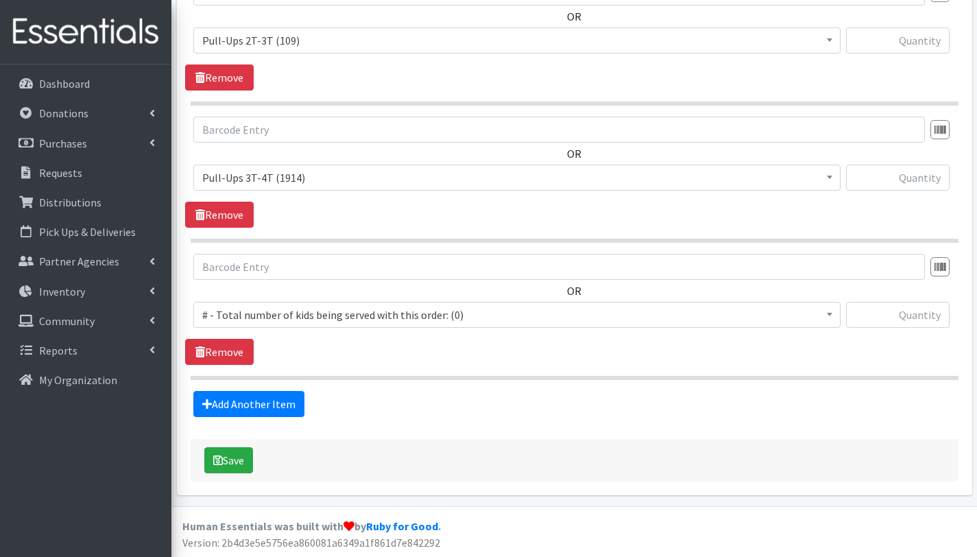
click at [298, 310] on span "# - Total number of kids being served with this order: (0)" at bounding box center [516, 314] width 629 height 19
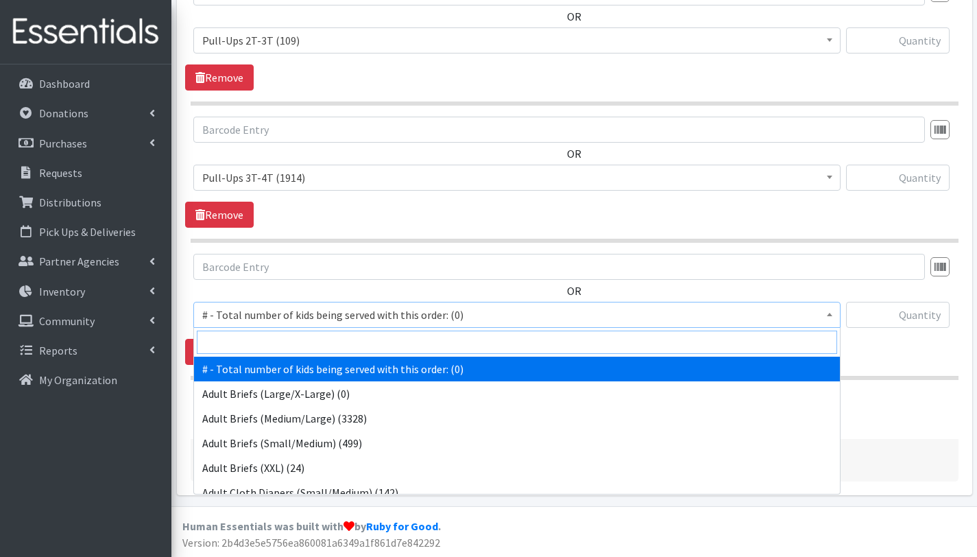
click at [297, 343] on input "search" at bounding box center [517, 341] width 640 height 23
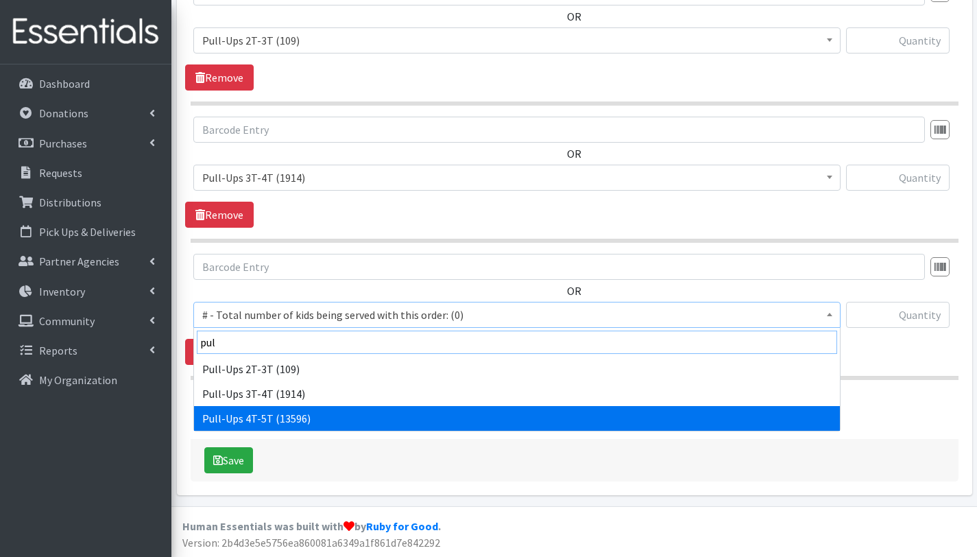
type input "pul"
select select "2680"
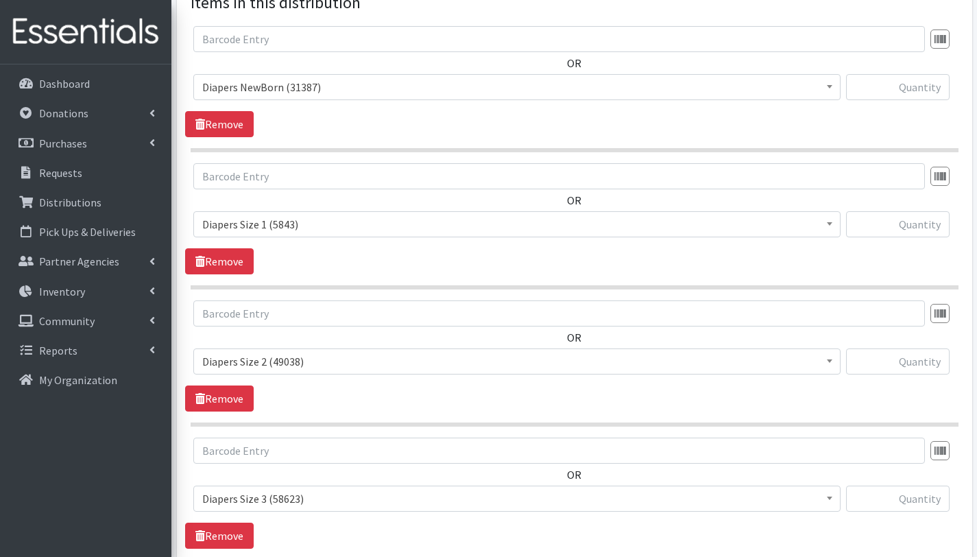
scroll to position [538, 0]
click at [886, 90] on input "text" at bounding box center [898, 87] width 104 height 26
type input "250"
click at [918, 228] on input "text" at bounding box center [898, 224] width 104 height 26
type input "300"
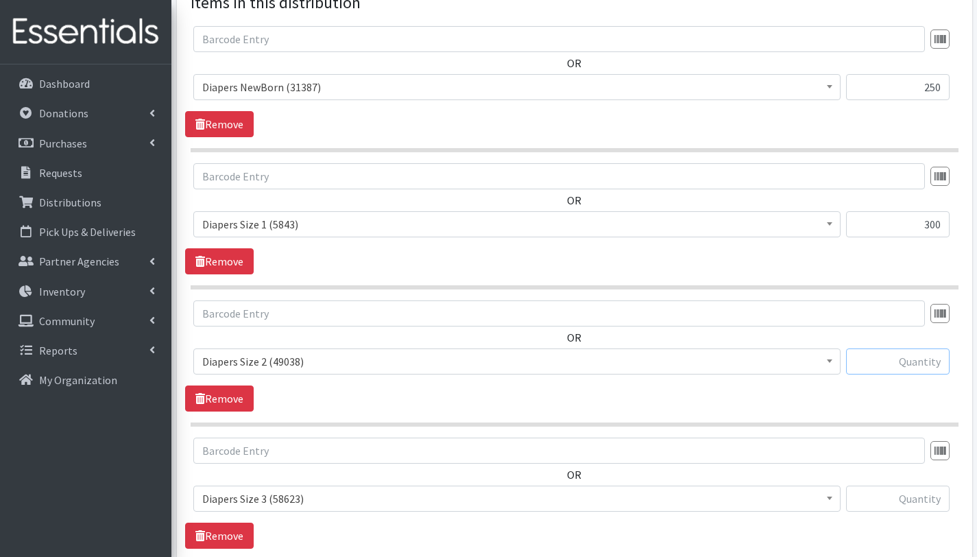
click at [932, 359] on input "text" at bounding box center [898, 361] width 104 height 26
type input "250"
click at [928, 498] on input "text" at bounding box center [898, 498] width 104 height 26
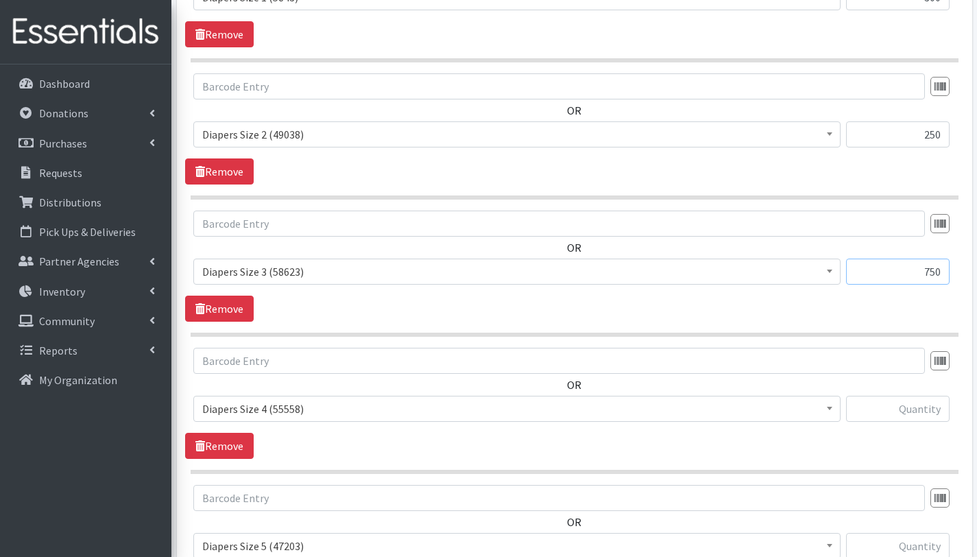
scroll to position [779, 0]
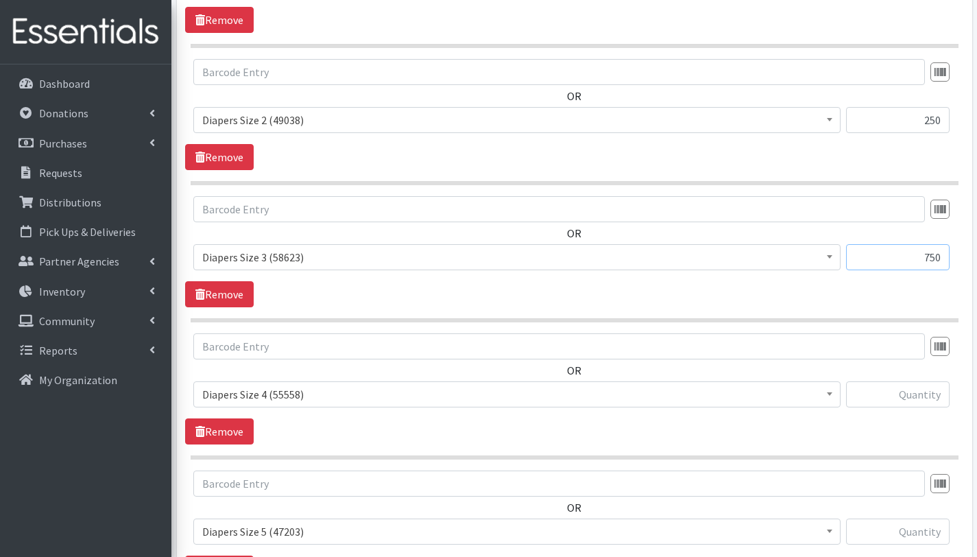
type input "750"
click at [897, 398] on input "text" at bounding box center [898, 394] width 104 height 26
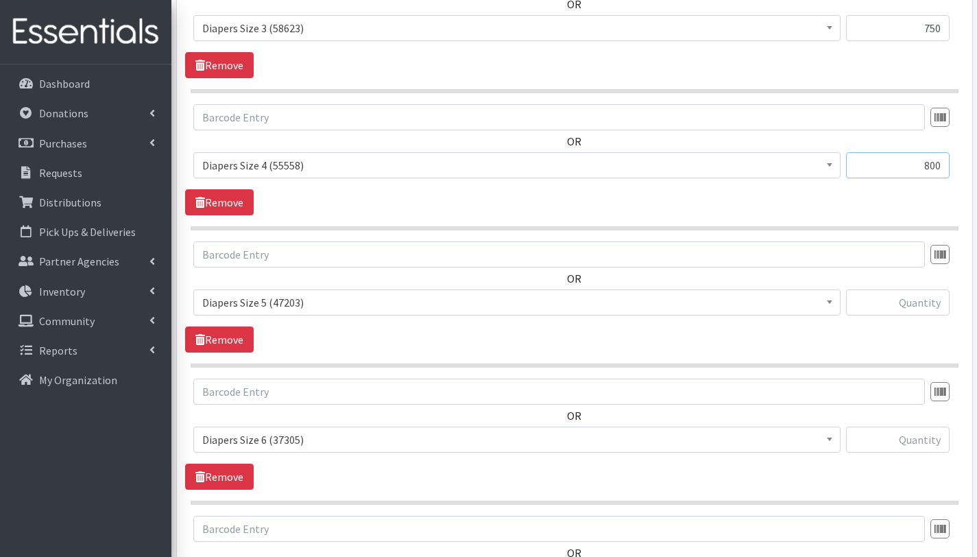
scroll to position [1034, 0]
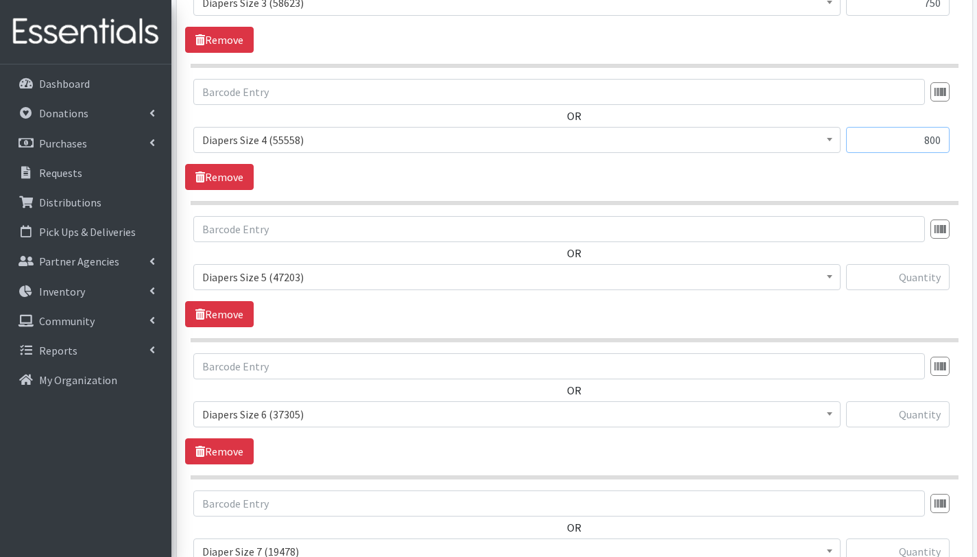
type input "800"
click at [927, 280] on input "text" at bounding box center [898, 277] width 104 height 26
type input "450"
click at [932, 418] on input "text" at bounding box center [898, 414] width 104 height 26
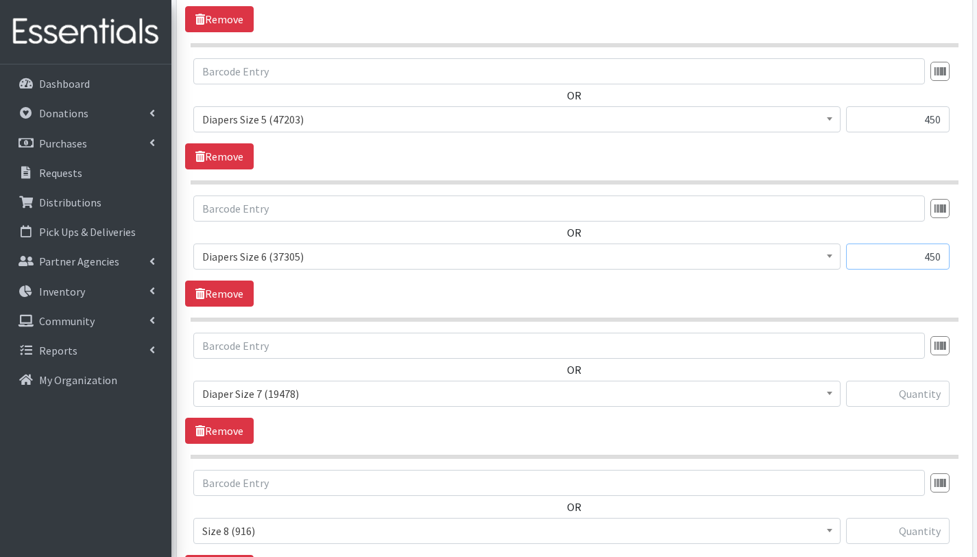
scroll to position [1202, 0]
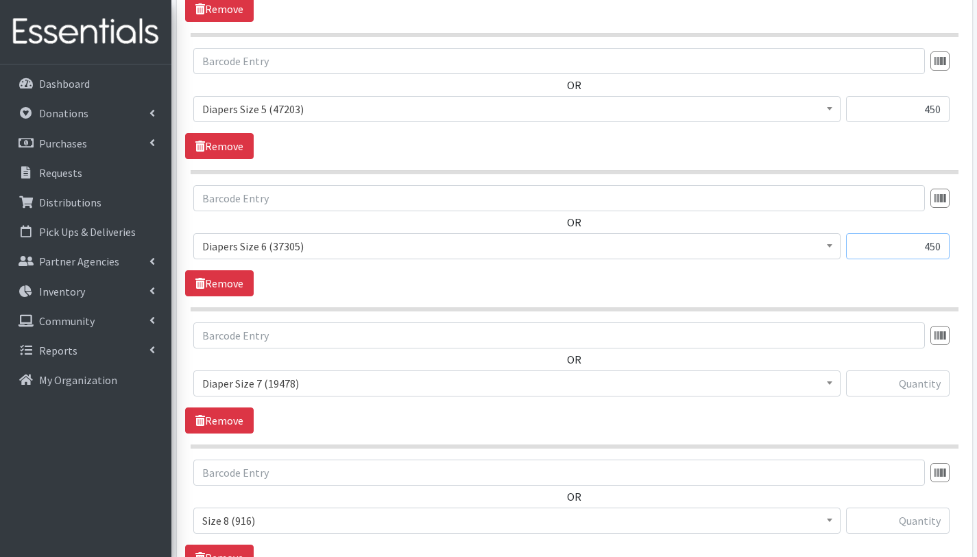
type input "450"
click at [926, 388] on input "text" at bounding box center [898, 383] width 104 height 26
type input "300"
click at [923, 524] on input "text" at bounding box center [898, 520] width 104 height 26
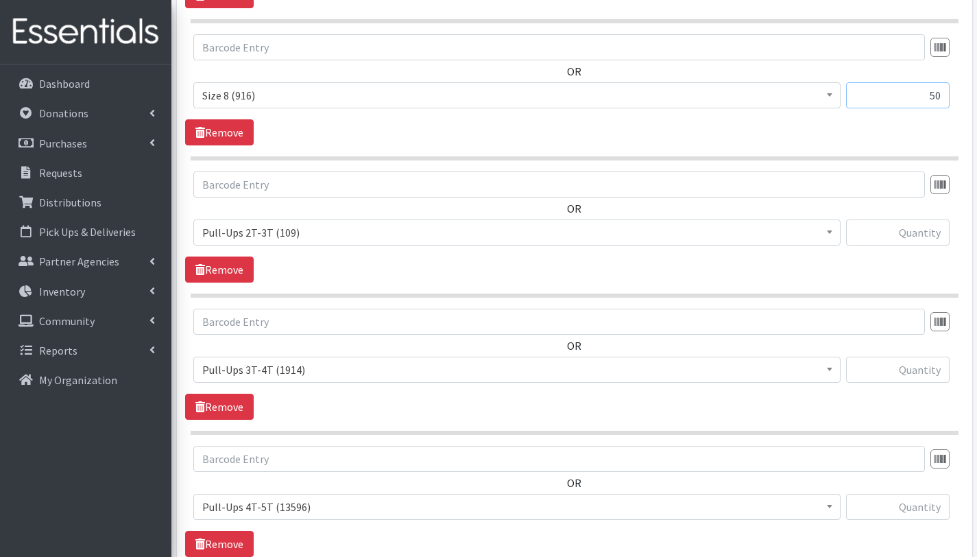
scroll to position [1642, 0]
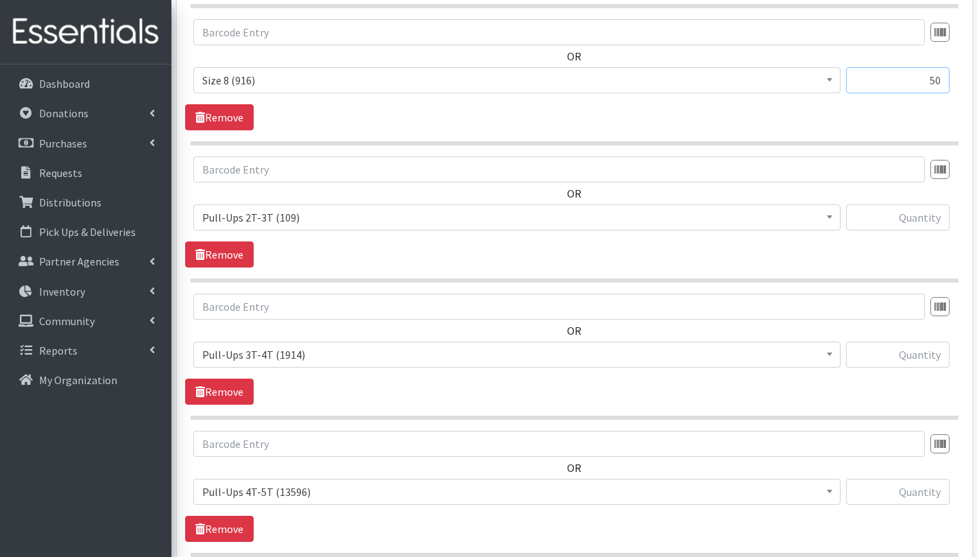
type input "50"
click at [899, 219] on input "text" at bounding box center [898, 217] width 104 height 26
type input "350"
click at [911, 365] on input "text" at bounding box center [898, 354] width 104 height 26
type input "500"
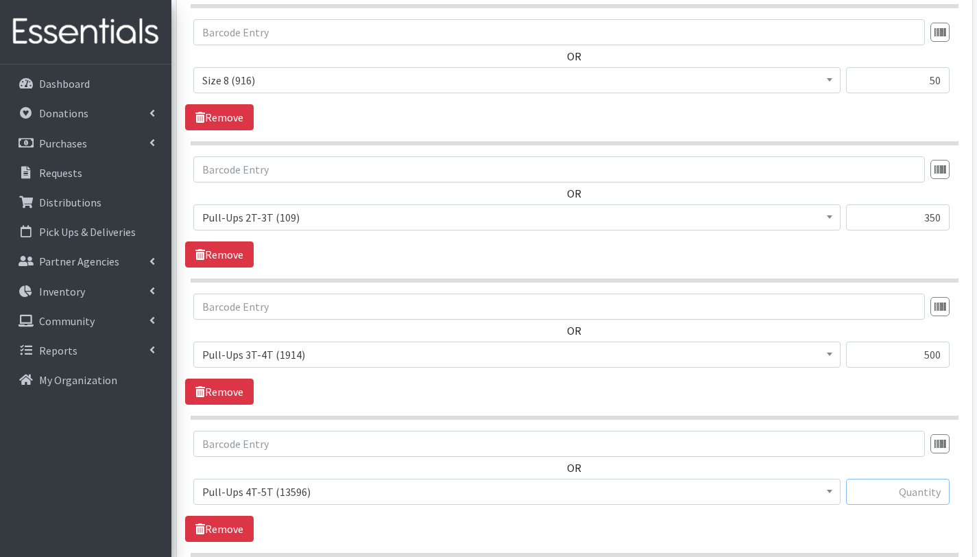
click at [923, 492] on input "text" at bounding box center [898, 492] width 104 height 26
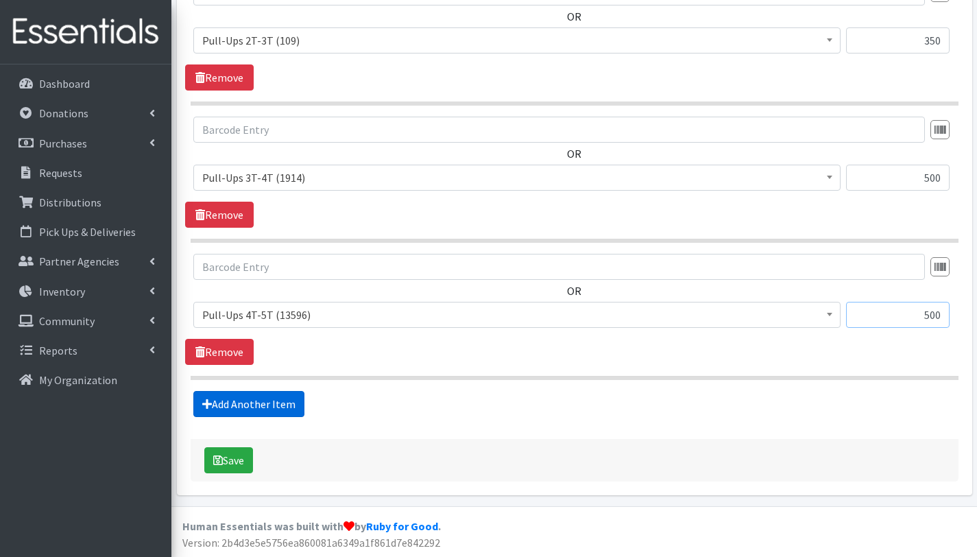
type input "500"
click at [300, 404] on link "Add Another Item" at bounding box center [248, 404] width 111 height 26
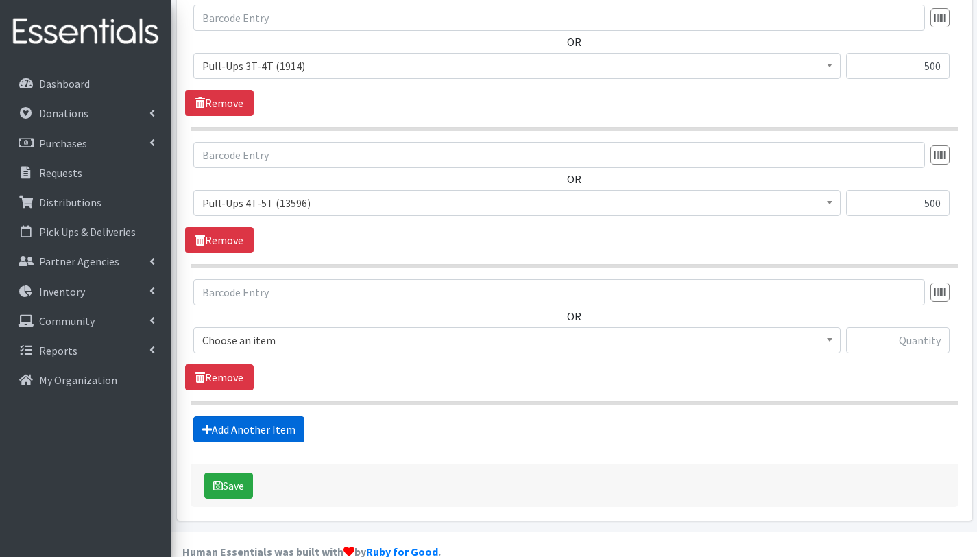
scroll to position [1956, 0]
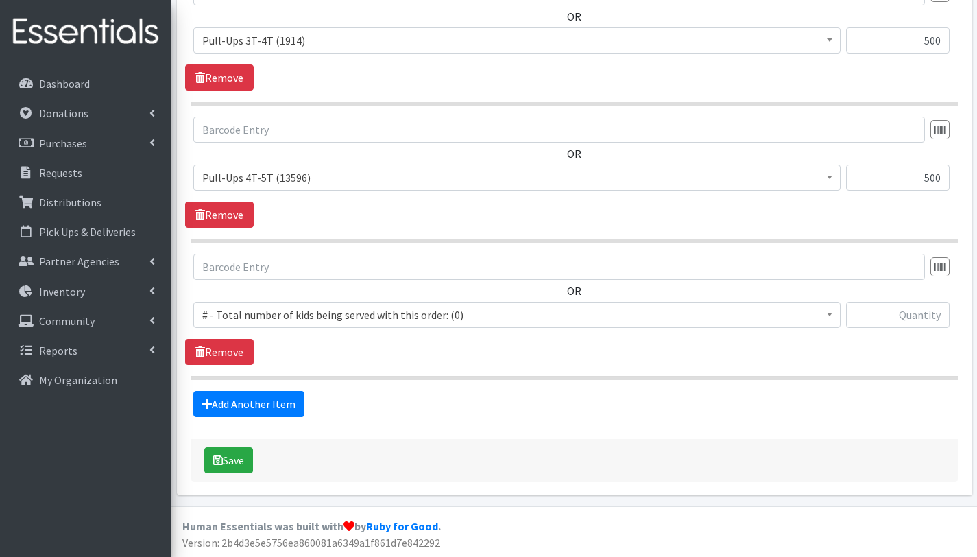
click at [330, 311] on span "# - Total number of kids being served with this order: (0)" at bounding box center [516, 314] width 629 height 19
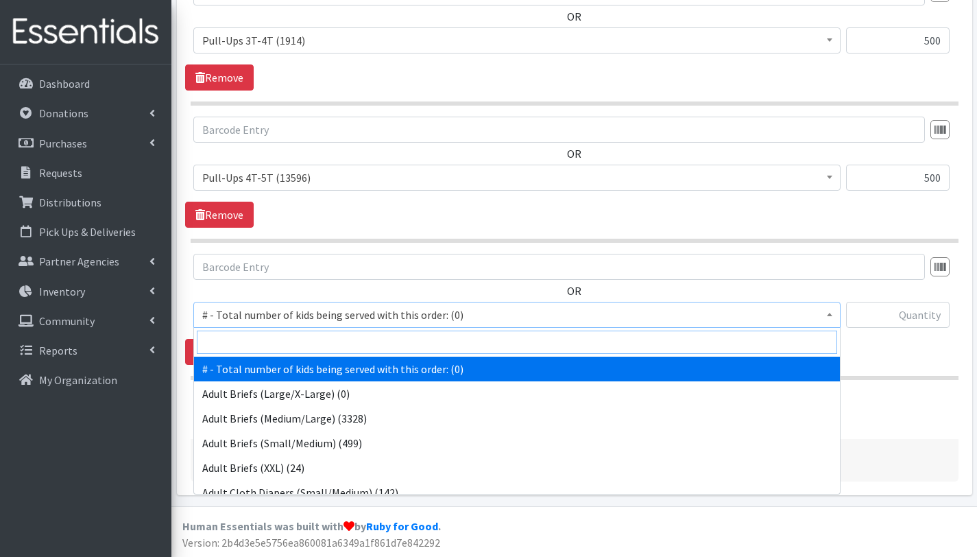
click at [341, 341] on input "search" at bounding box center [517, 341] width 640 height 23
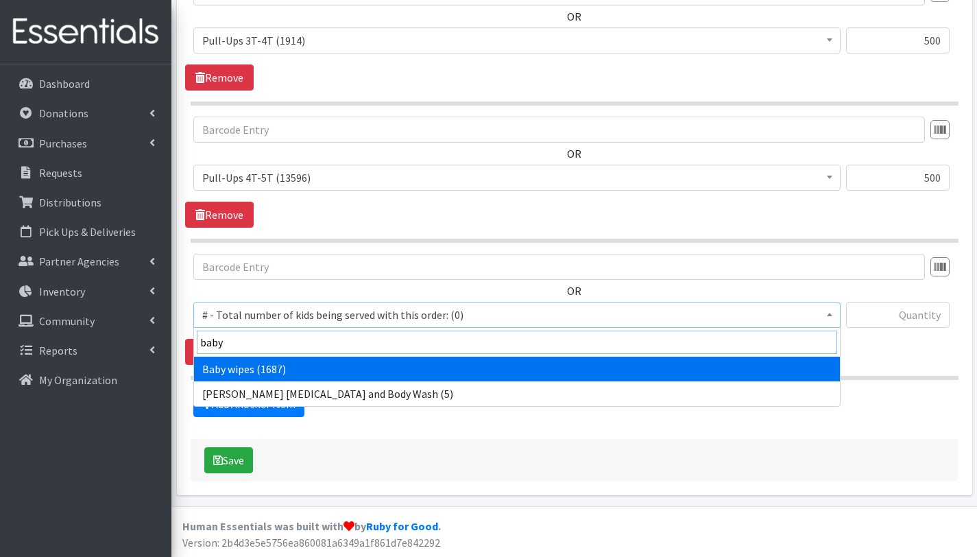
type input "baby"
select select "2649"
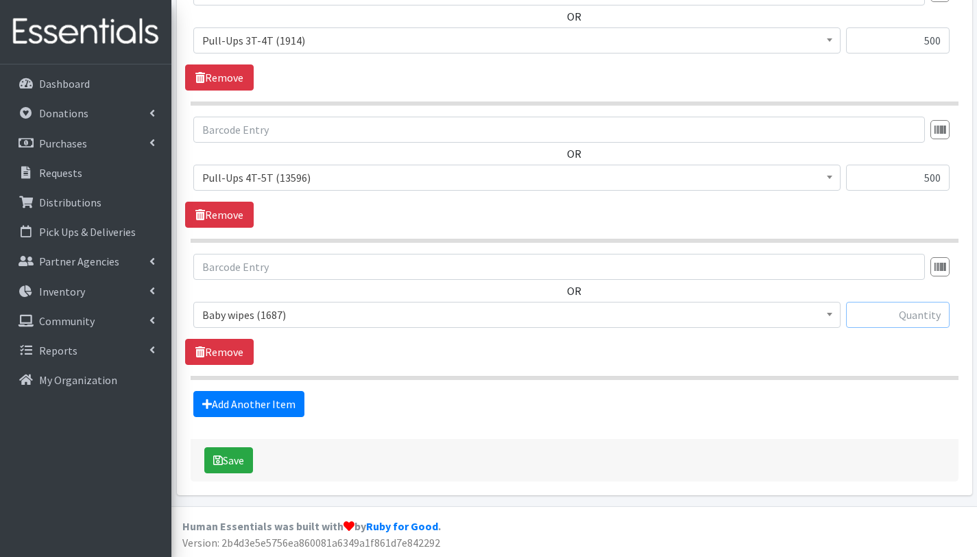
click at [905, 325] on input "text" at bounding box center [898, 315] width 104 height 26
type input "99"
click at [241, 455] on button "Save" at bounding box center [228, 460] width 49 height 26
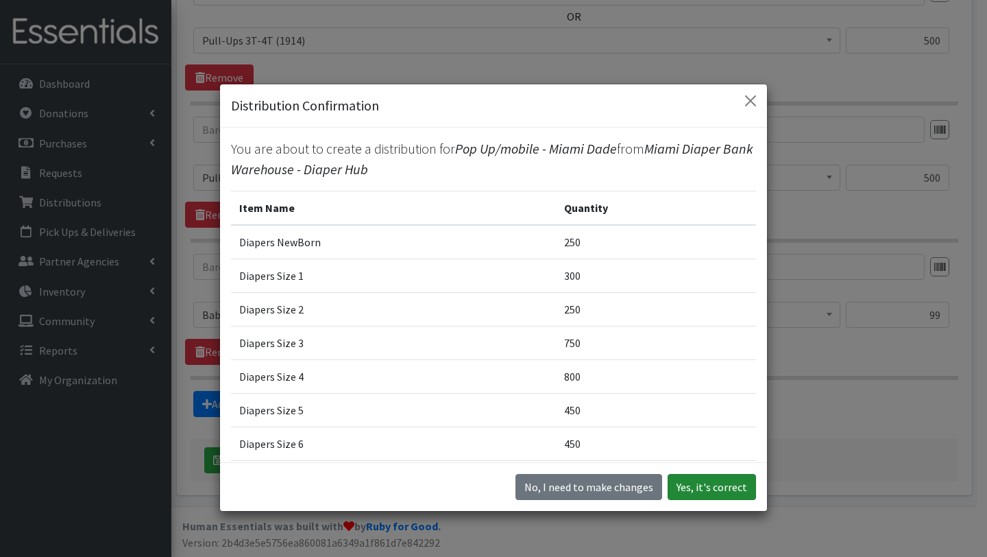
click at [702, 487] on button "Yes, it's correct" at bounding box center [712, 487] width 88 height 26
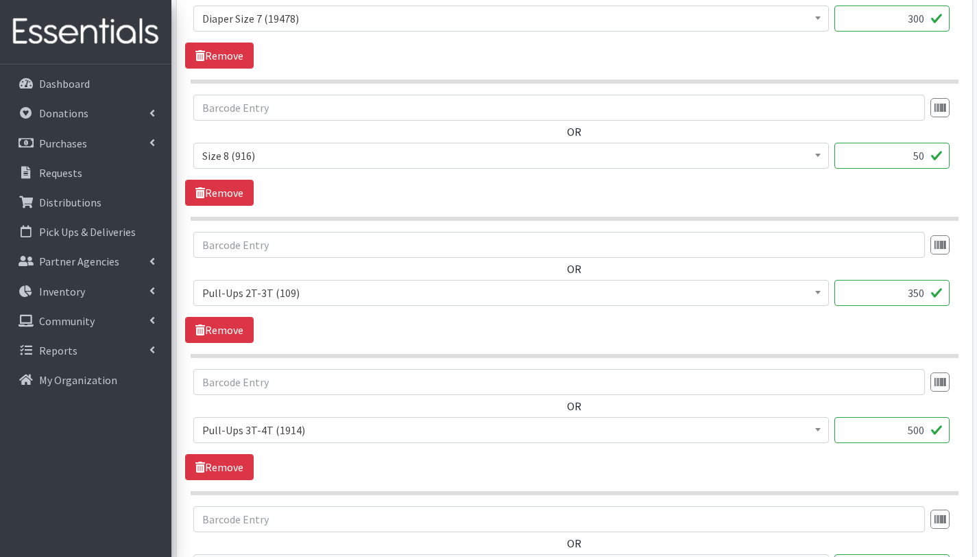
scroll to position [1604, 0]
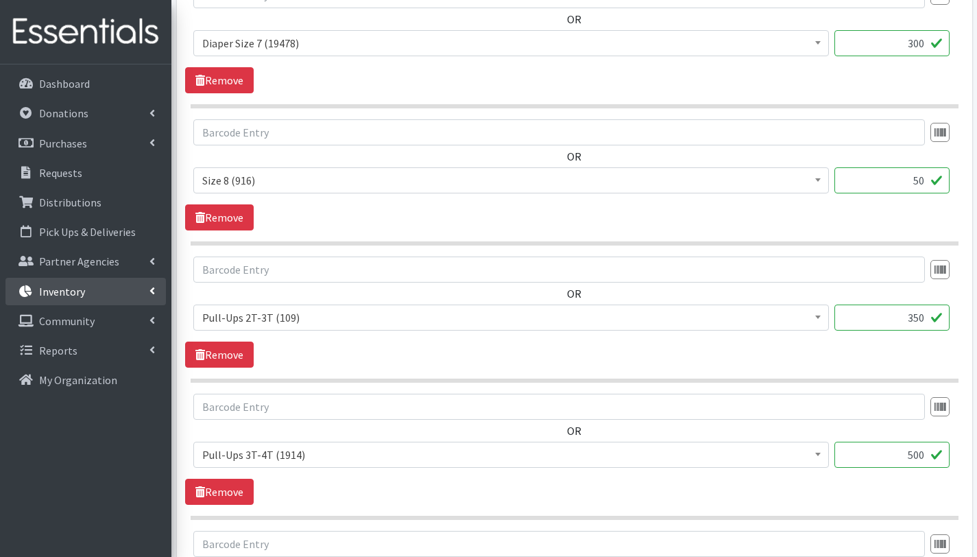
click at [91, 285] on link "Inventory" at bounding box center [85, 291] width 160 height 27
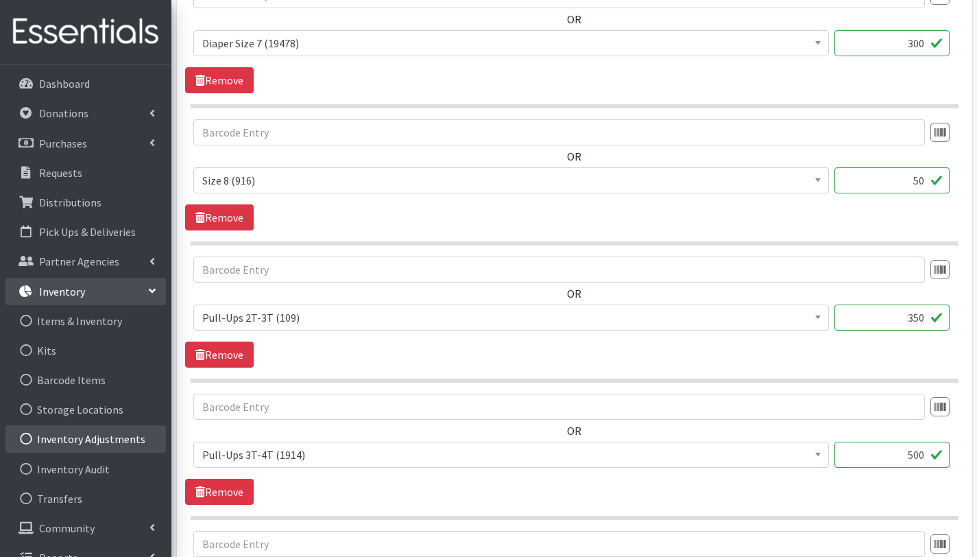
click at [99, 444] on link "Inventory Adjustments" at bounding box center [85, 438] width 160 height 27
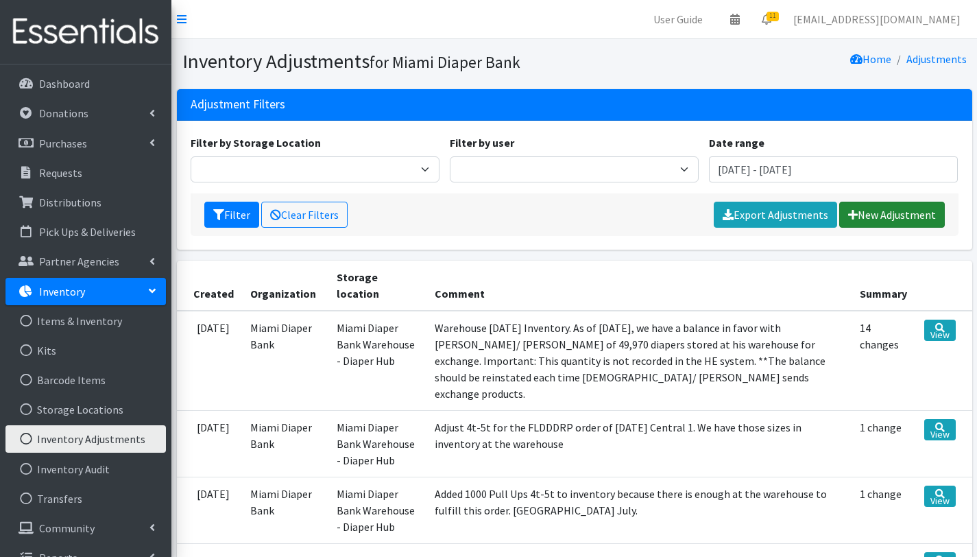
click at [878, 216] on link "New Adjustment" at bounding box center [892, 215] width 106 height 26
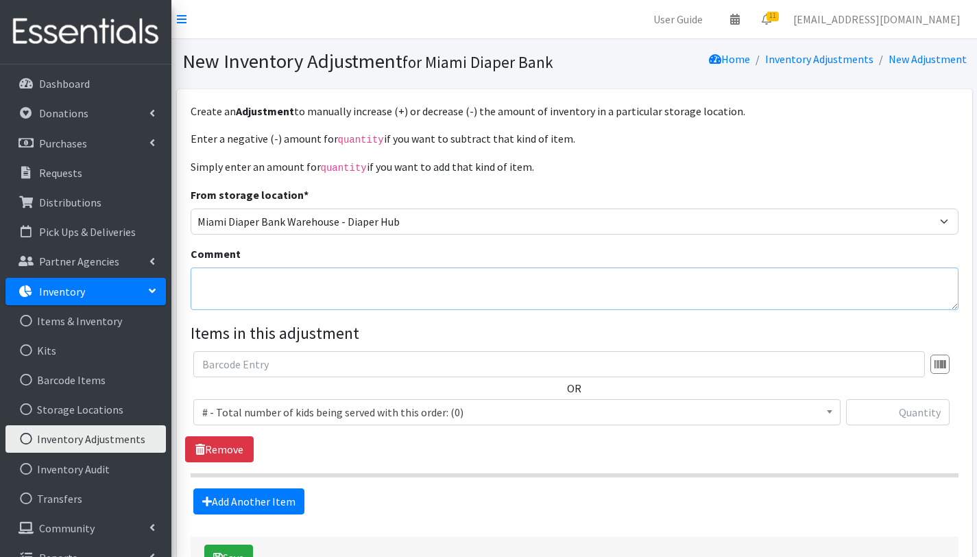
click at [275, 284] on textarea "Comment" at bounding box center [575, 288] width 768 height 43
click at [82, 323] on link "Items & Inventory" at bounding box center [85, 320] width 160 height 27
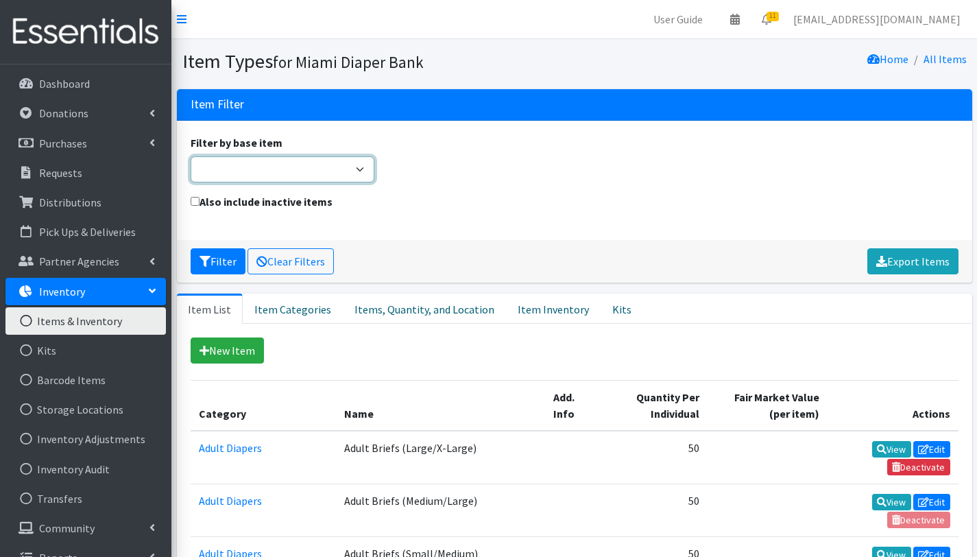
click at [310, 169] on select "Adult Briefs (Large/X-Large) Adult Briefs (Medium/Large) Adult Briefs (Small/Me…" at bounding box center [283, 169] width 184 height 26
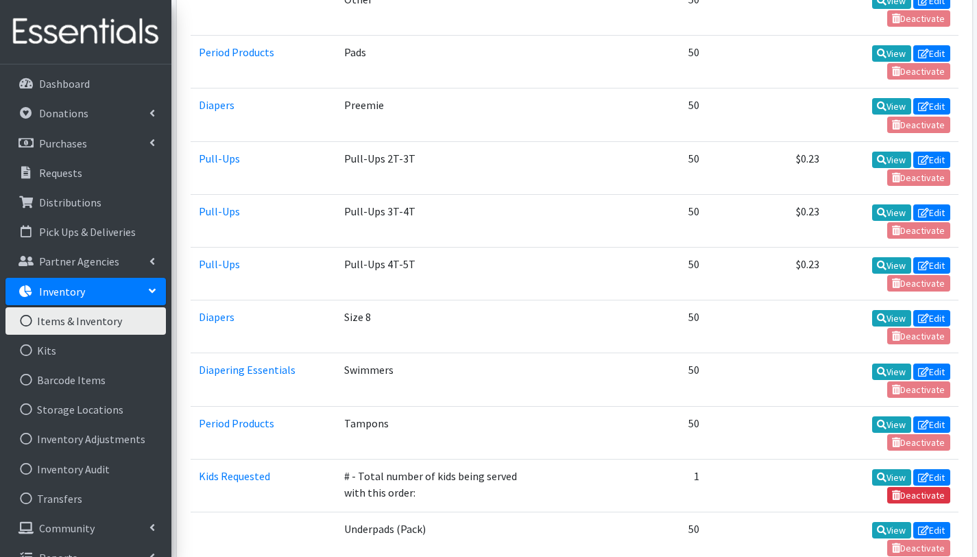
scroll to position [2196, 0]
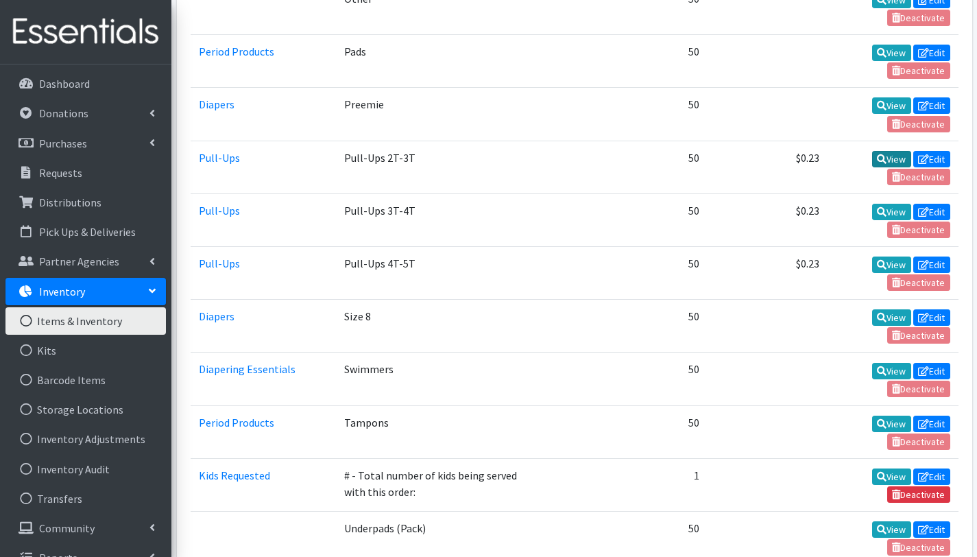
click at [895, 151] on link "View" at bounding box center [891, 159] width 39 height 16
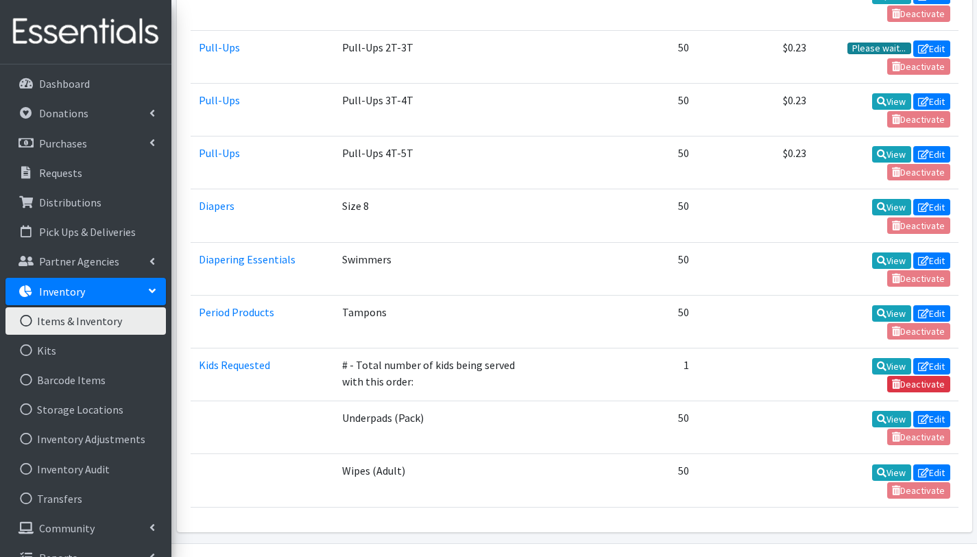
scroll to position [2088, 0]
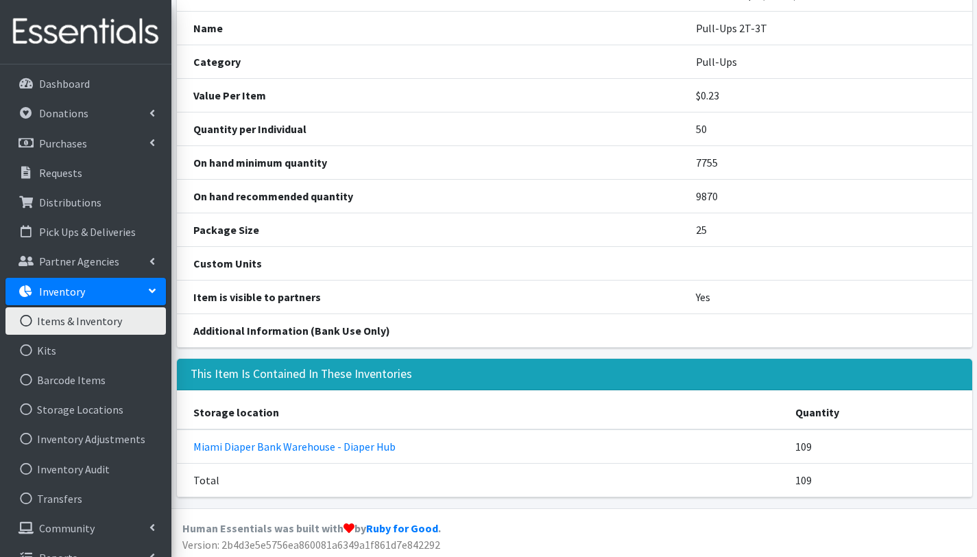
scroll to position [114, 0]
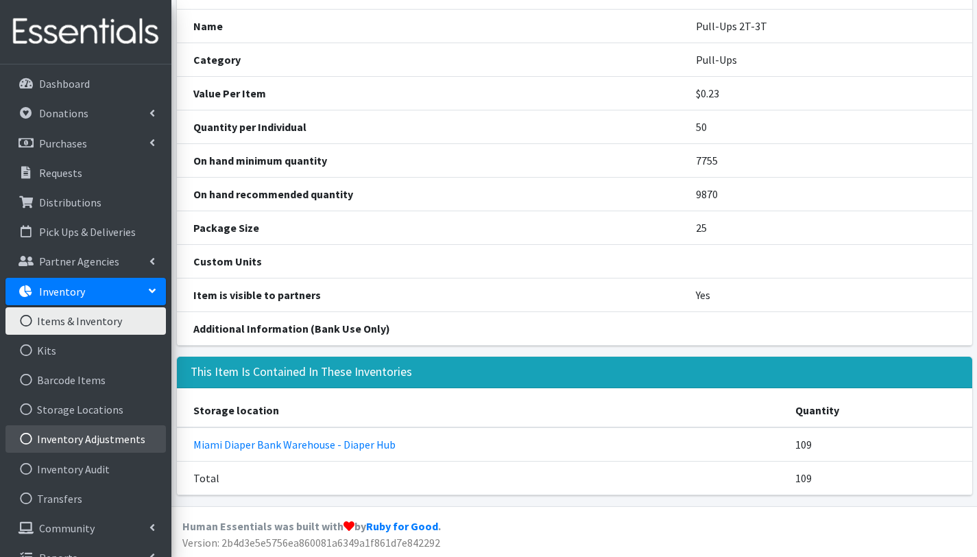
click at [88, 442] on link "Inventory Adjustments" at bounding box center [85, 438] width 160 height 27
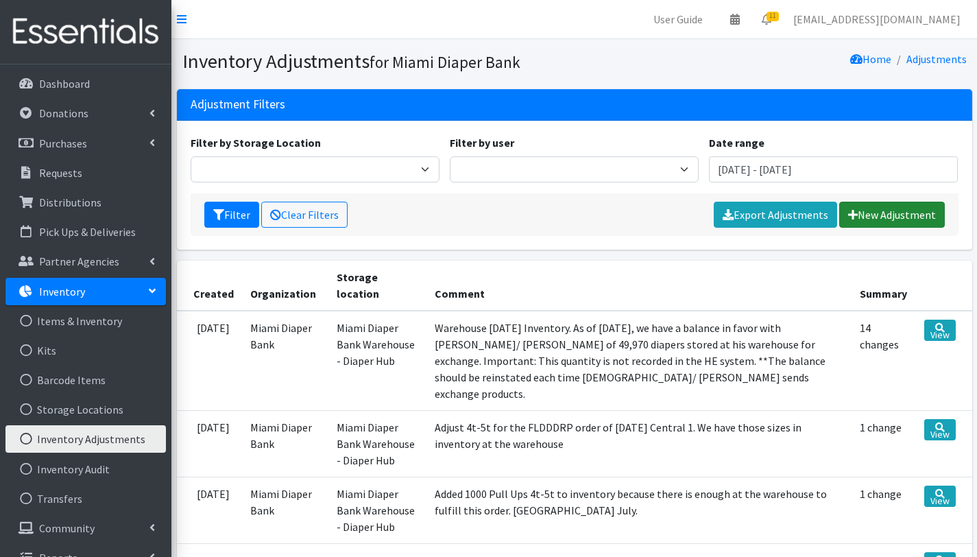
click at [912, 210] on link "New Adjustment" at bounding box center [892, 215] width 106 height 26
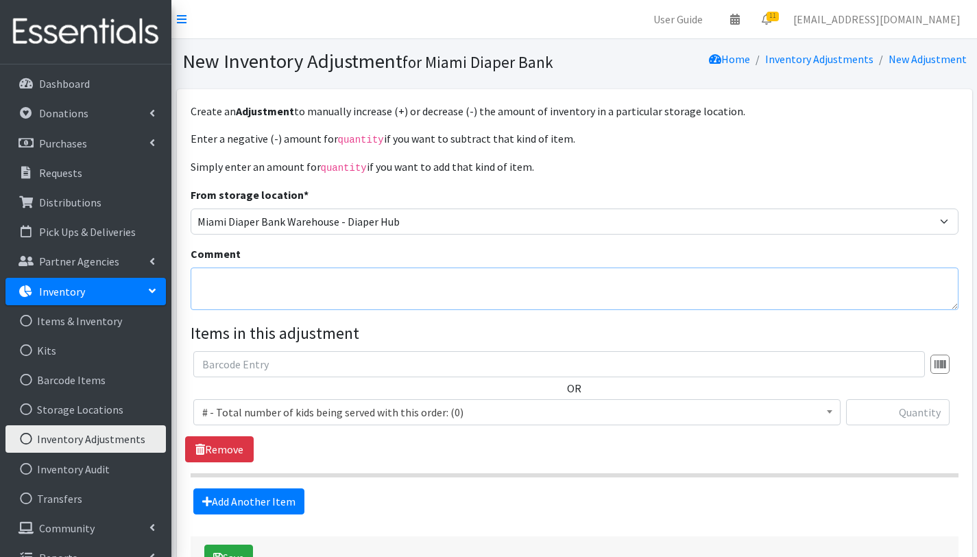
click at [254, 278] on textarea "Comment" at bounding box center [575, 288] width 768 height 43
click at [282, 407] on span "# - Total number of kids being served with this order: (0)" at bounding box center [516, 411] width 629 height 19
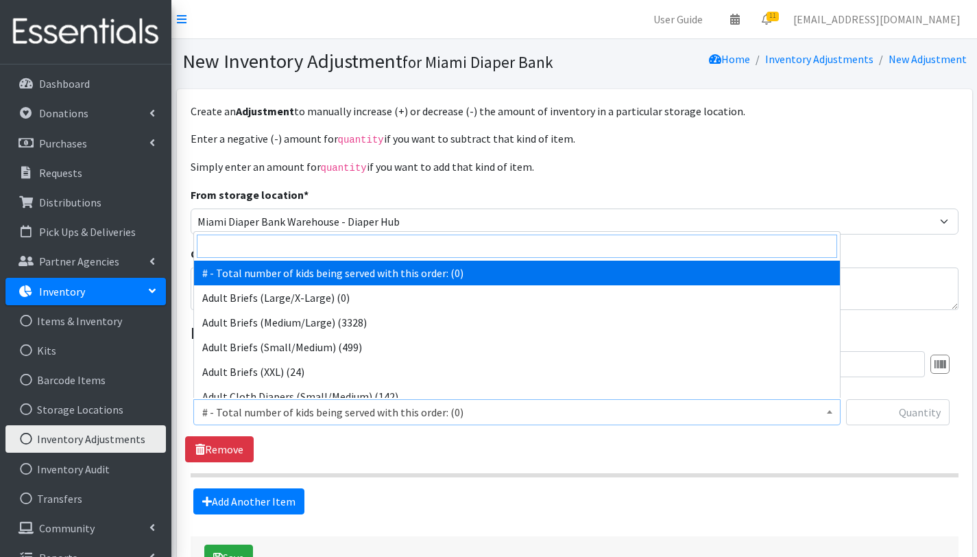
click at [319, 250] on input "search" at bounding box center [517, 245] width 640 height 23
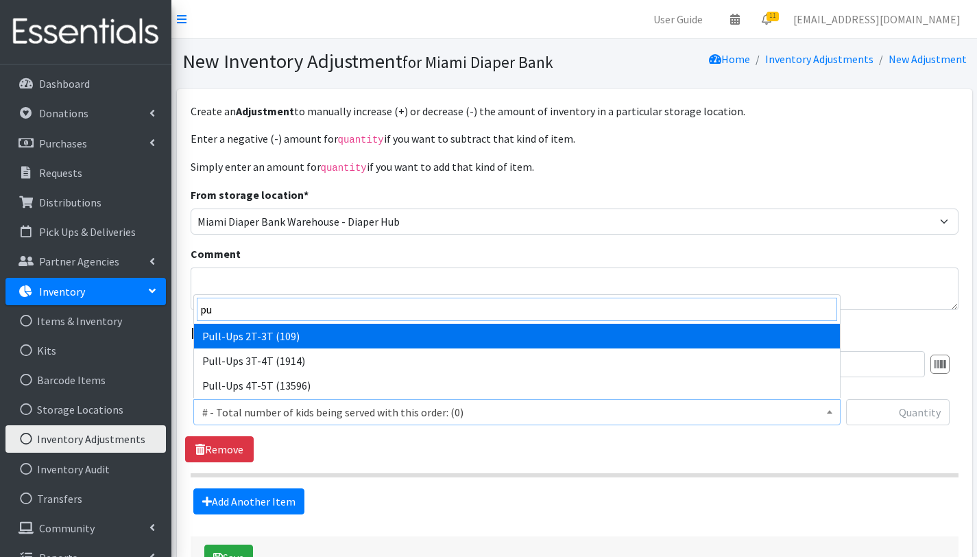
type input "pu"
select select "2644"
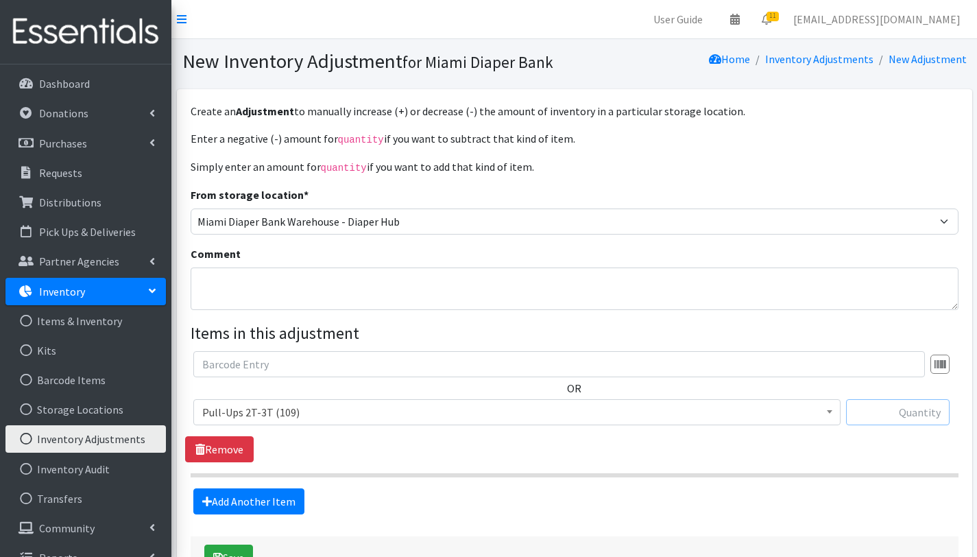
click at [887, 413] on input "text" at bounding box center [898, 412] width 104 height 26
type input "416"
click at [295, 286] on textarea "Comment" at bounding box center [575, 288] width 768 height 43
type textarea "T"
type textarea "Inventory as of Monday 08/09/2025 (those items are bundled)"
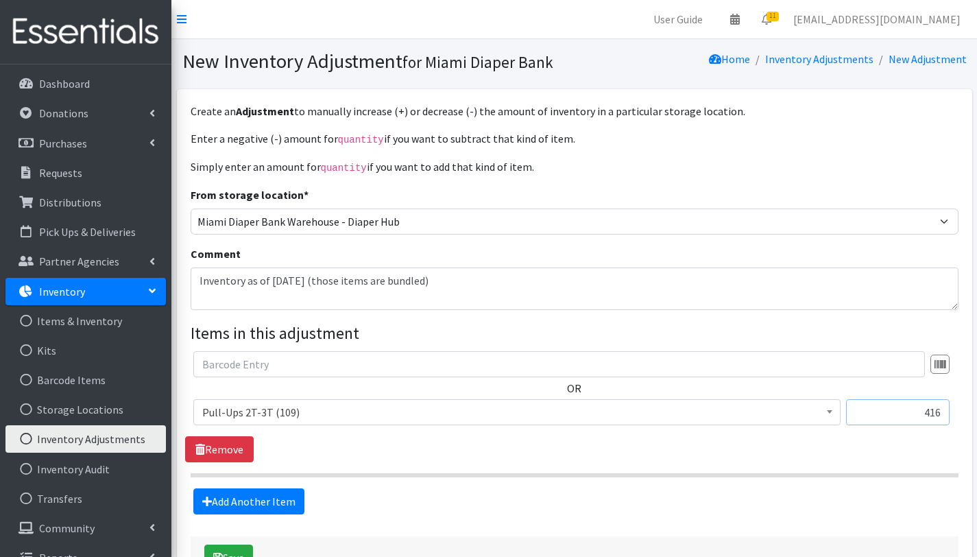
click at [921, 414] on input "416" at bounding box center [898, 412] width 104 height 26
type input "+416"
click at [494, 485] on fieldset "Items in this adjustment OR # - Total number of kids being served with this ord…" at bounding box center [575, 417] width 768 height 193
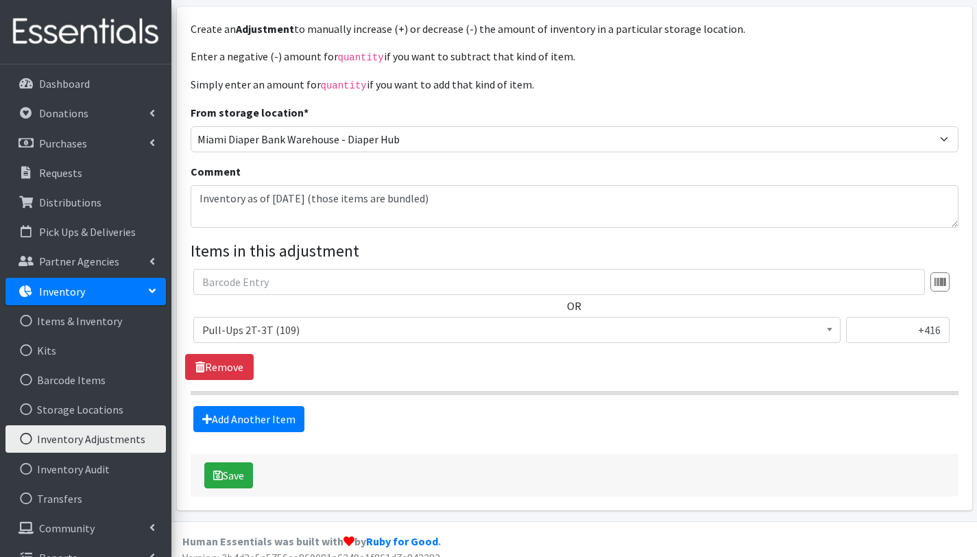
scroll to position [96, 0]
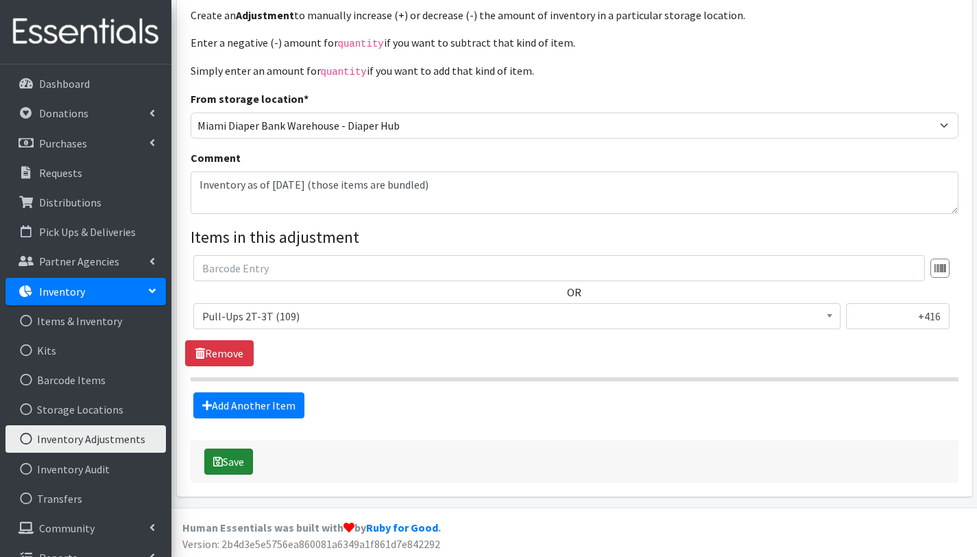
click at [250, 459] on button "Save" at bounding box center [228, 461] width 49 height 26
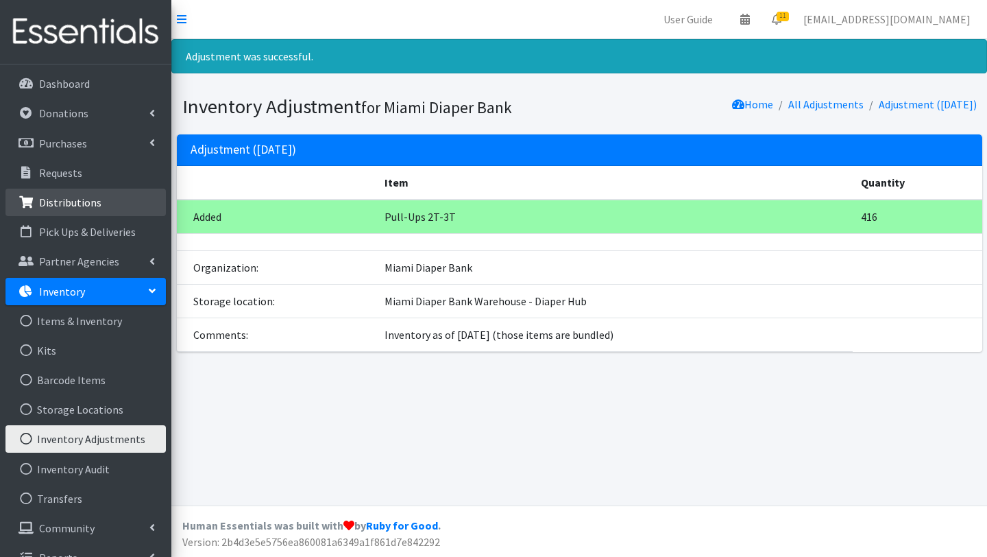
click at [79, 193] on link "Distributions" at bounding box center [85, 202] width 160 height 27
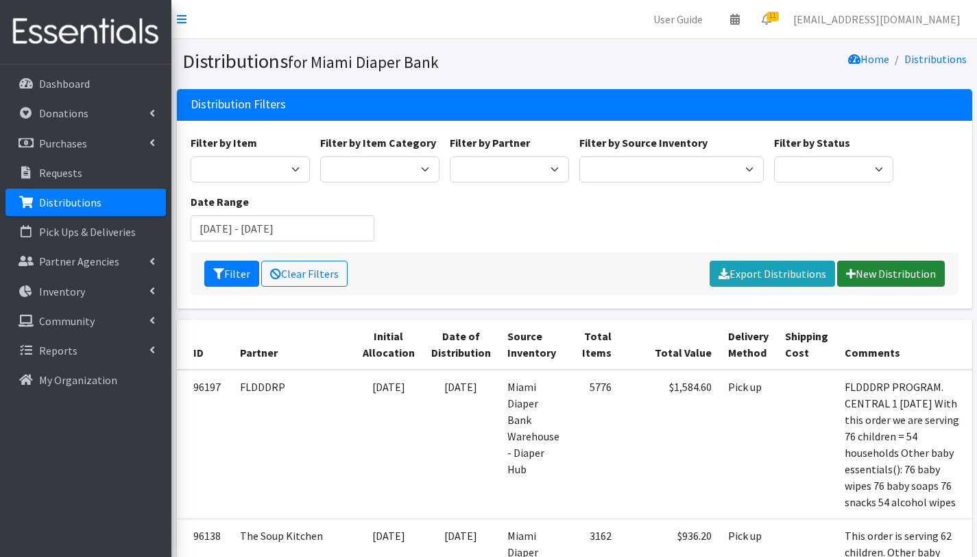
click at [889, 269] on link "New Distribution" at bounding box center [891, 274] width 108 height 26
